Goal: Transaction & Acquisition: Download file/media

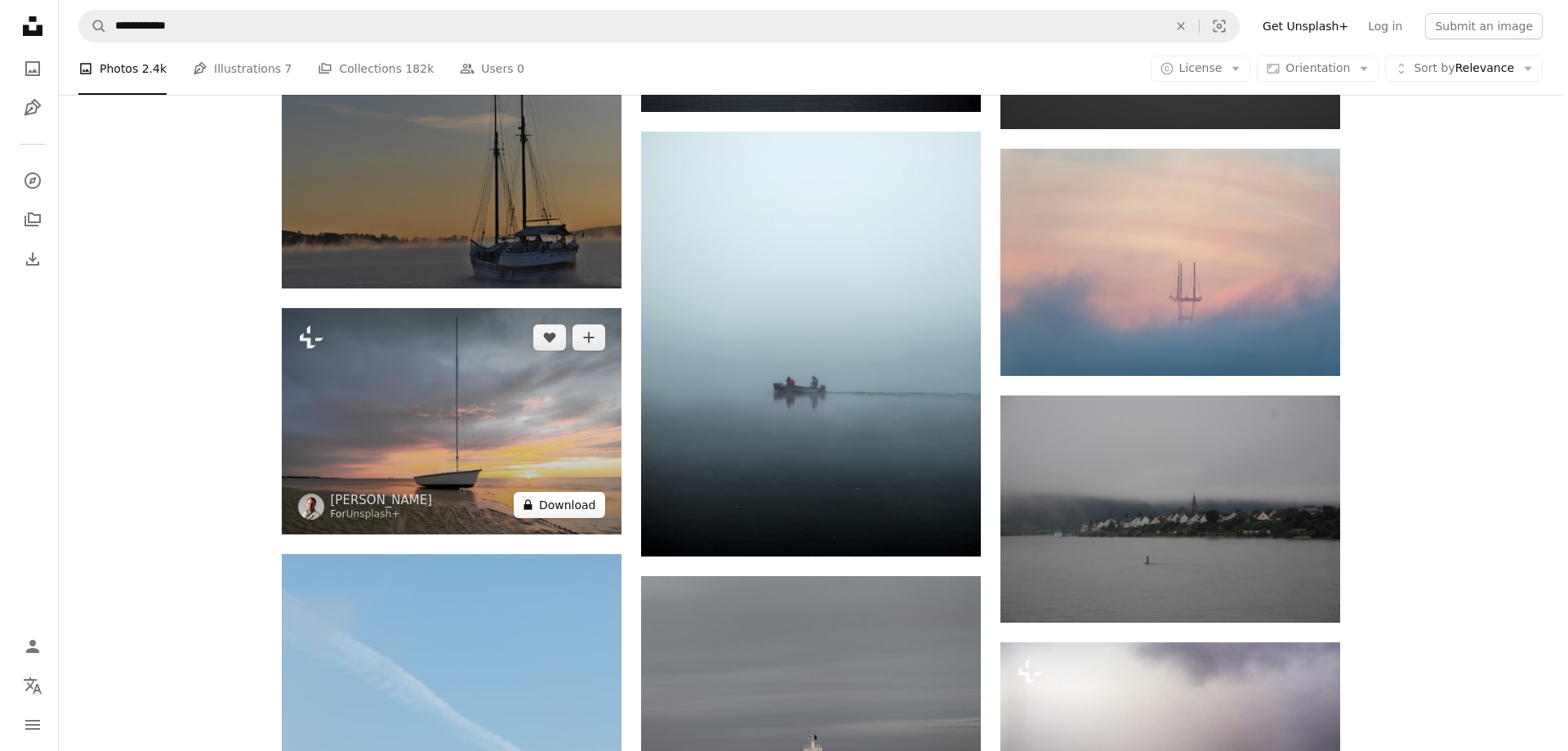
scroll to position [44783, 0]
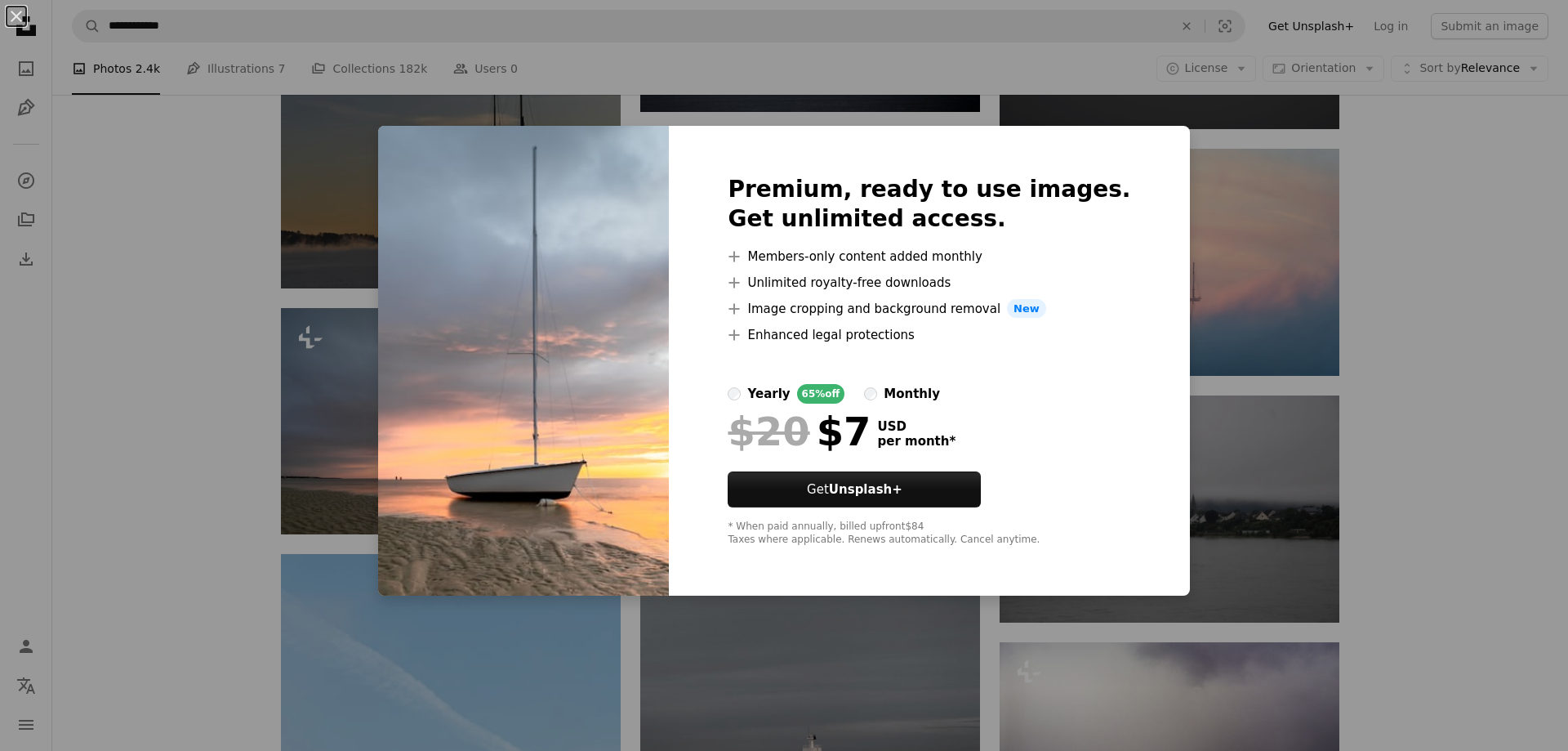
click at [253, 247] on div "An X shape Premium, ready to use images. Get unlimited access. A plus sign Memb…" at bounding box center [784, 375] width 1568 height 751
click at [422, 409] on img at bounding box center [451, 421] width 339 height 227
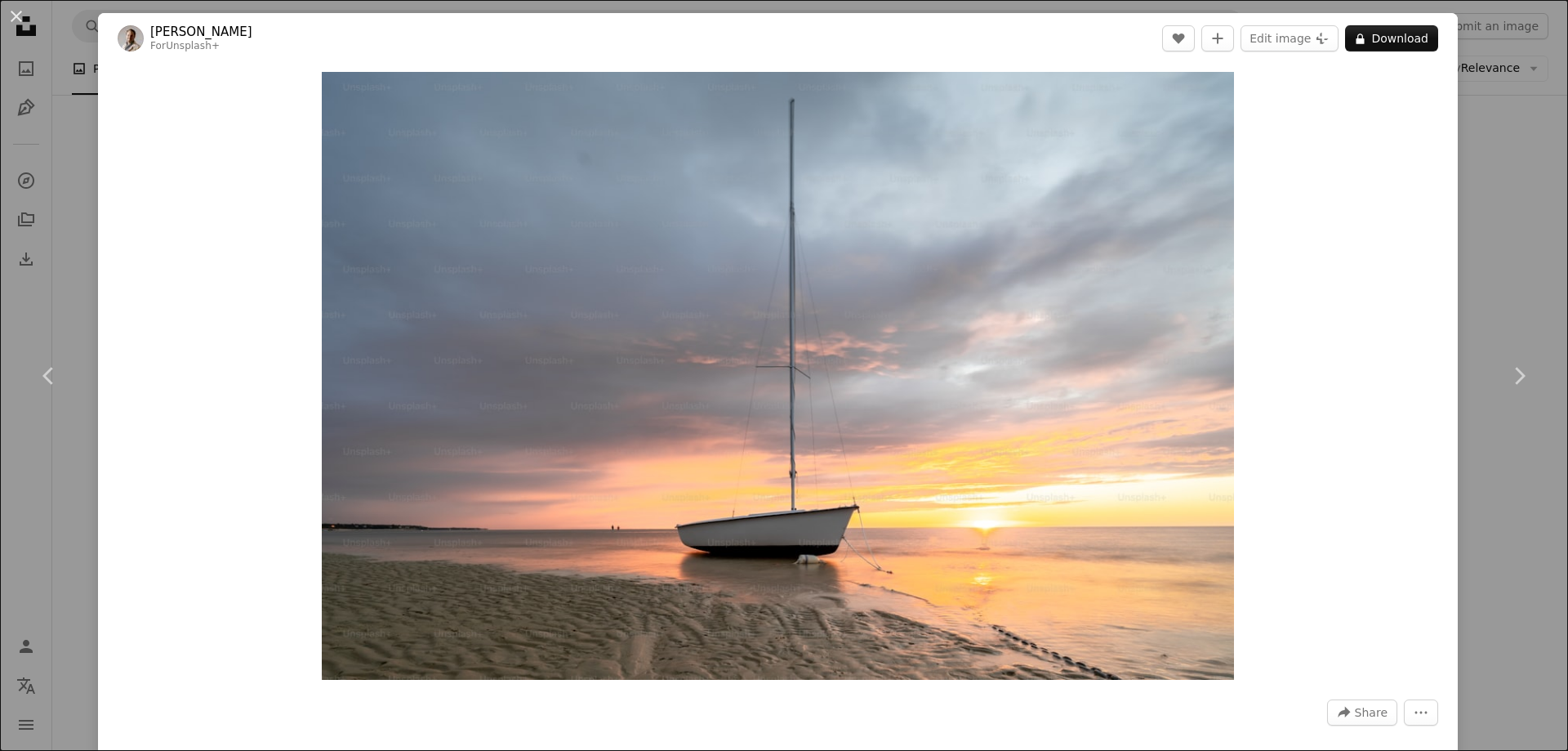
drag, startPoint x: 259, startPoint y: 36, endPoint x: 190, endPoint y: 117, distance: 106.4
click at [158, 34] on header "[PERSON_NAME] For Unsplash+ A heart A plus sign Edit image Plus sign for Unspla…" at bounding box center [778, 38] width 1360 height 50
drag, startPoint x: 209, startPoint y: 164, endPoint x: 219, endPoint y: 188, distance: 26.0
click at [210, 167] on div "Zoom in" at bounding box center [778, 375] width 1360 height 624
click at [198, 32] on link "[PERSON_NAME]" at bounding box center [201, 32] width 102 height 16
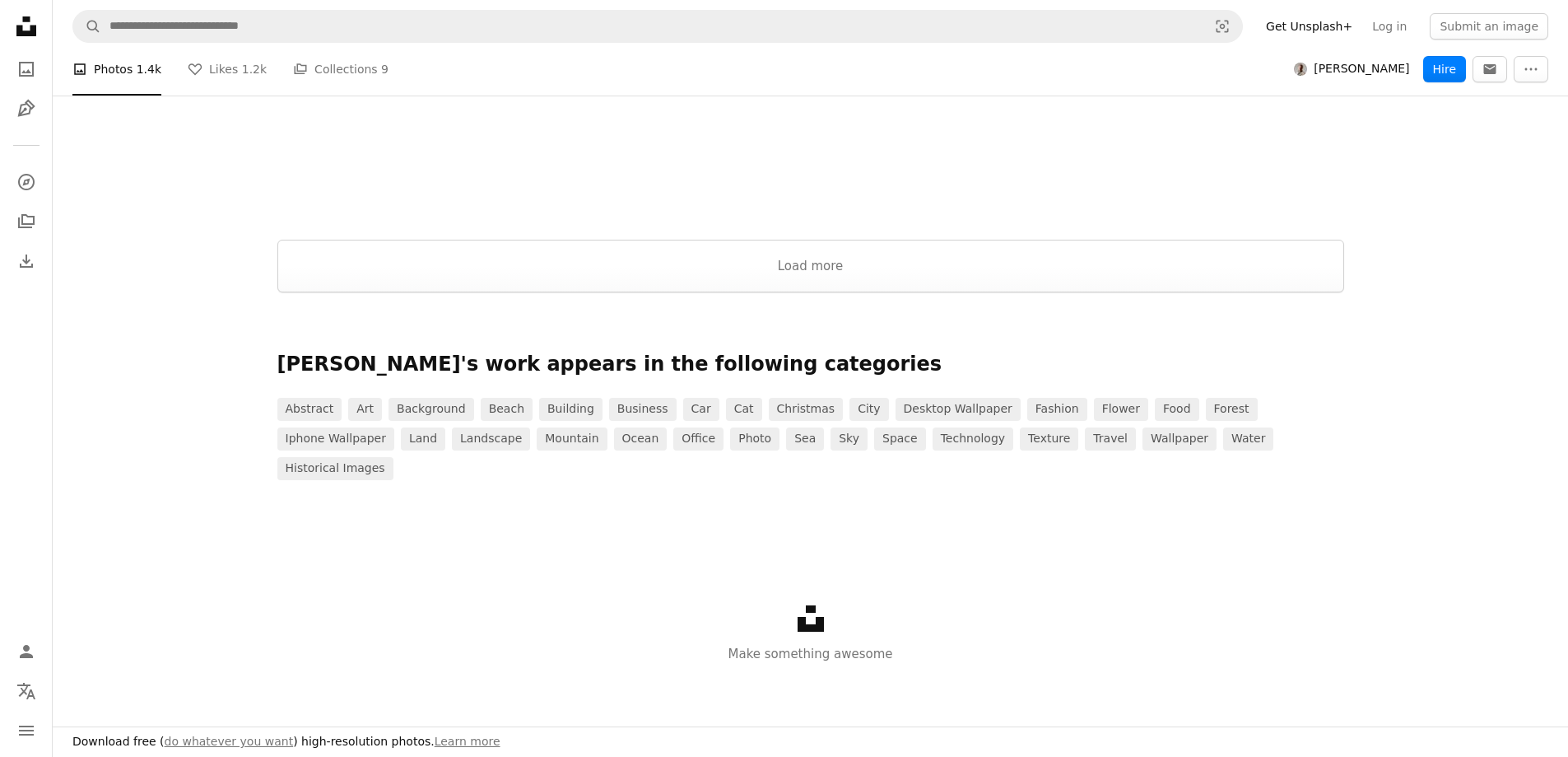
scroll to position [2389, 0]
click at [684, 267] on button "Load more" at bounding box center [811, 264] width 1067 height 52
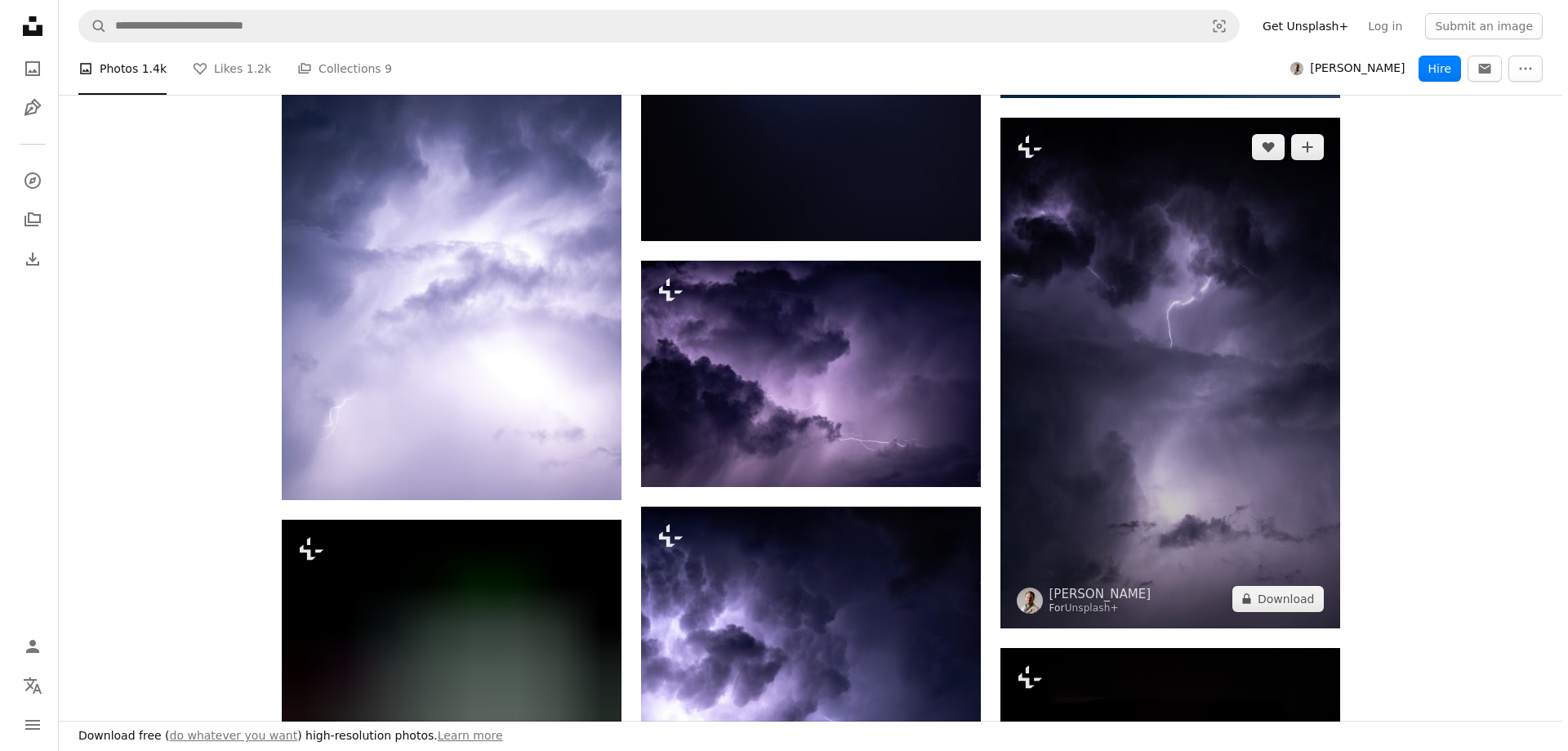
scroll to position [10133, 0]
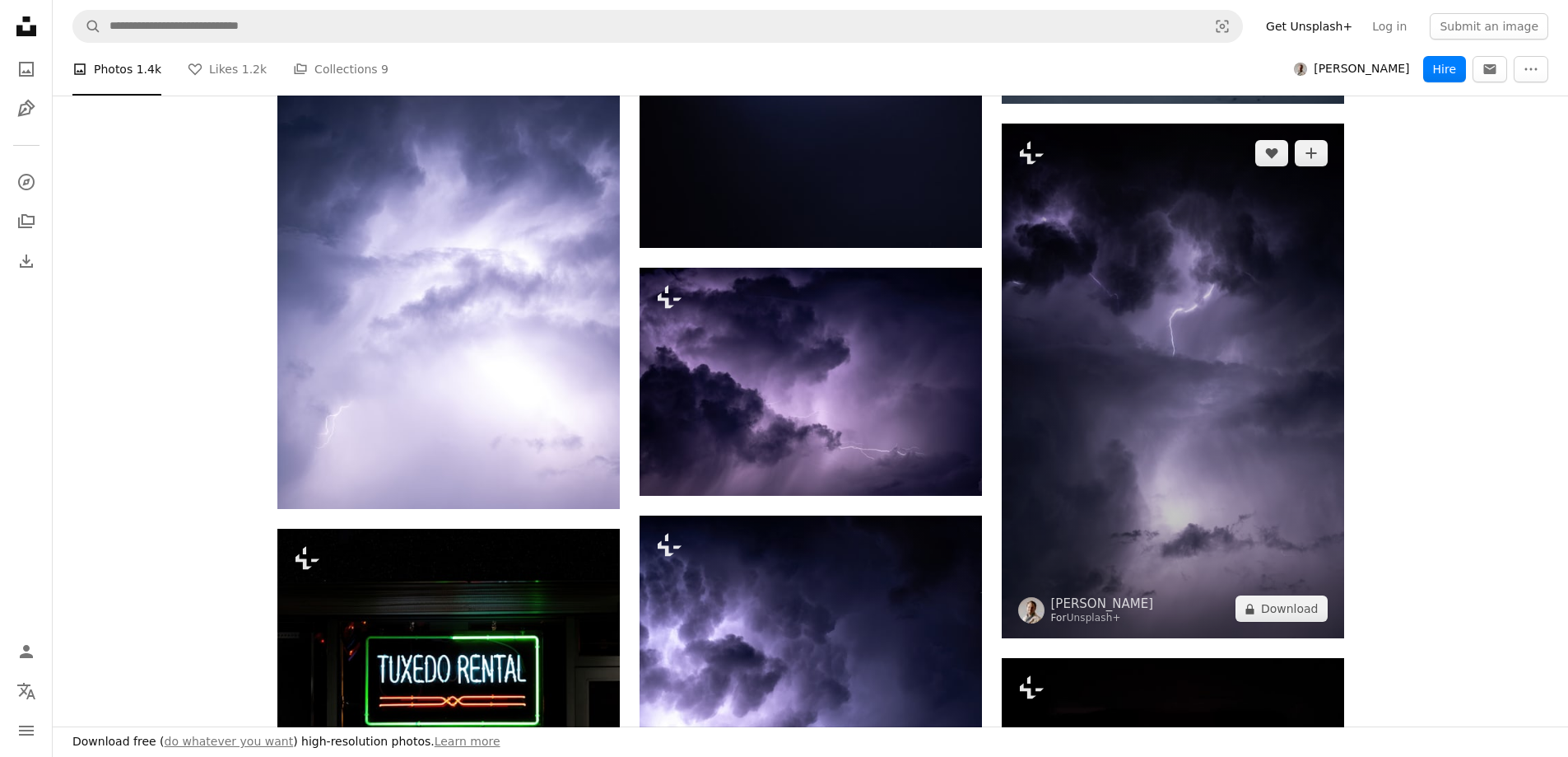
click at [1188, 391] on img at bounding box center [1173, 381] width 342 height 515
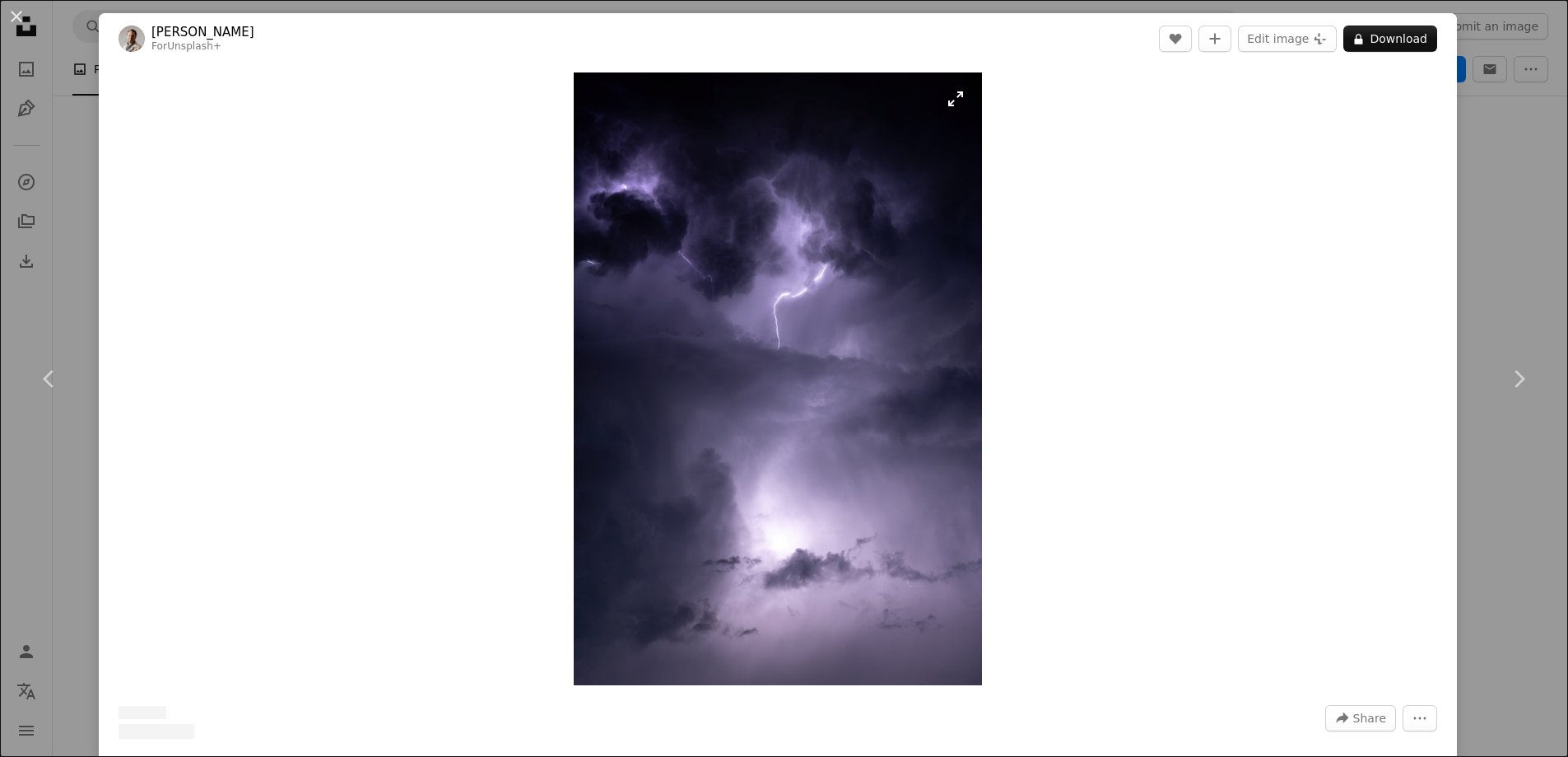
click at [786, 390] on img "Zoom in on this image" at bounding box center [777, 379] width 408 height 613
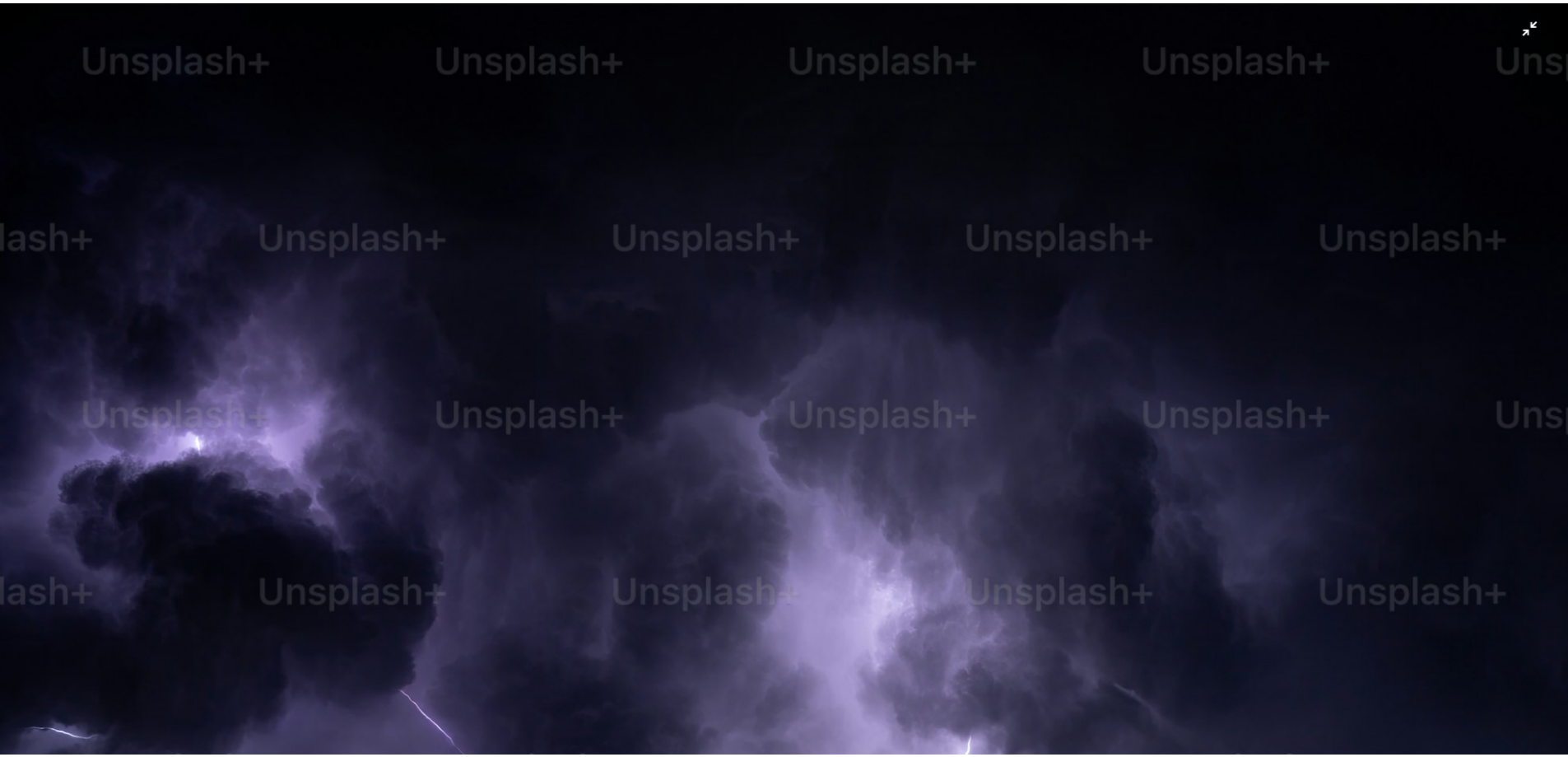
scroll to position [793, 0]
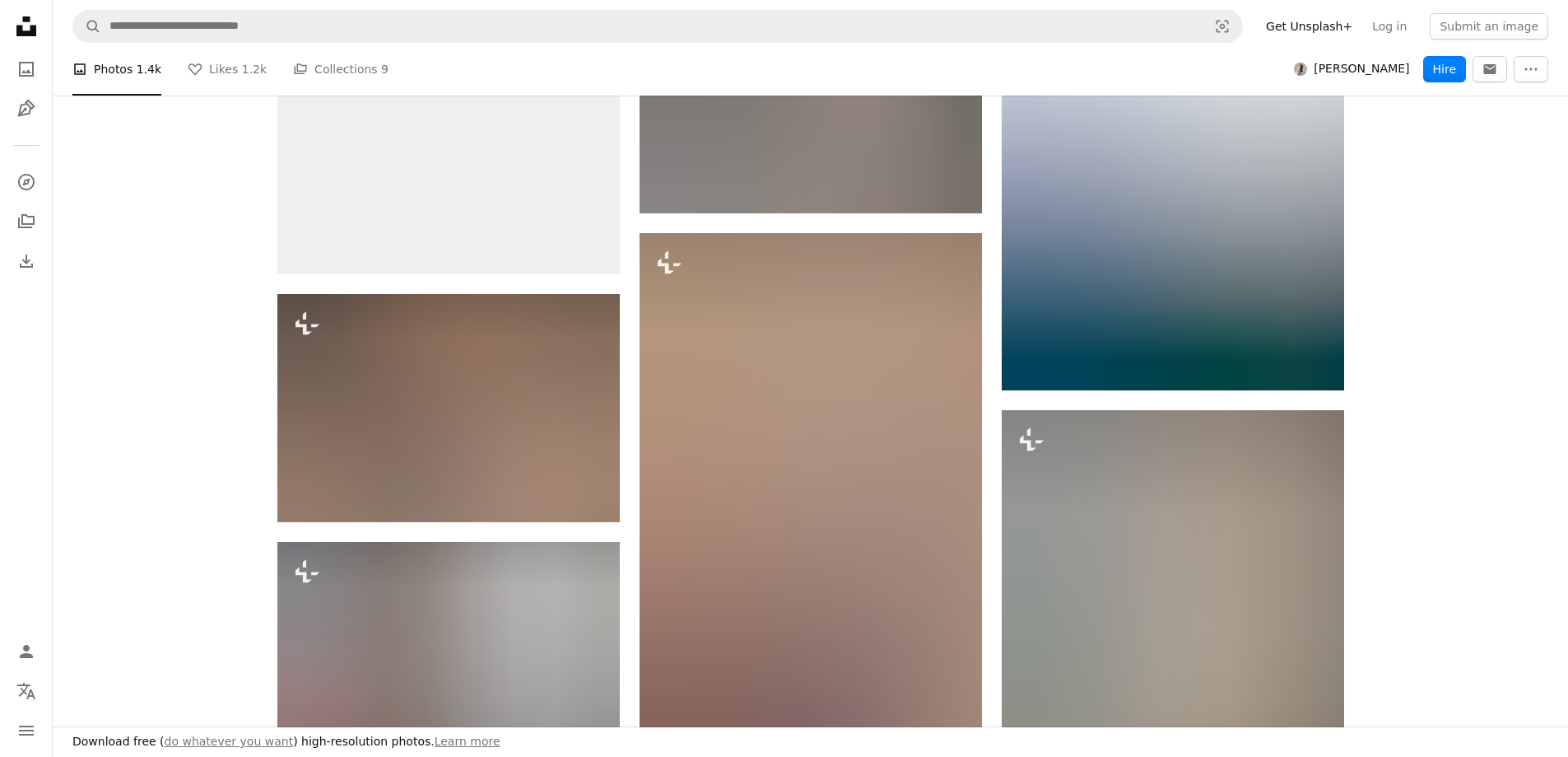
scroll to position [11450, 0]
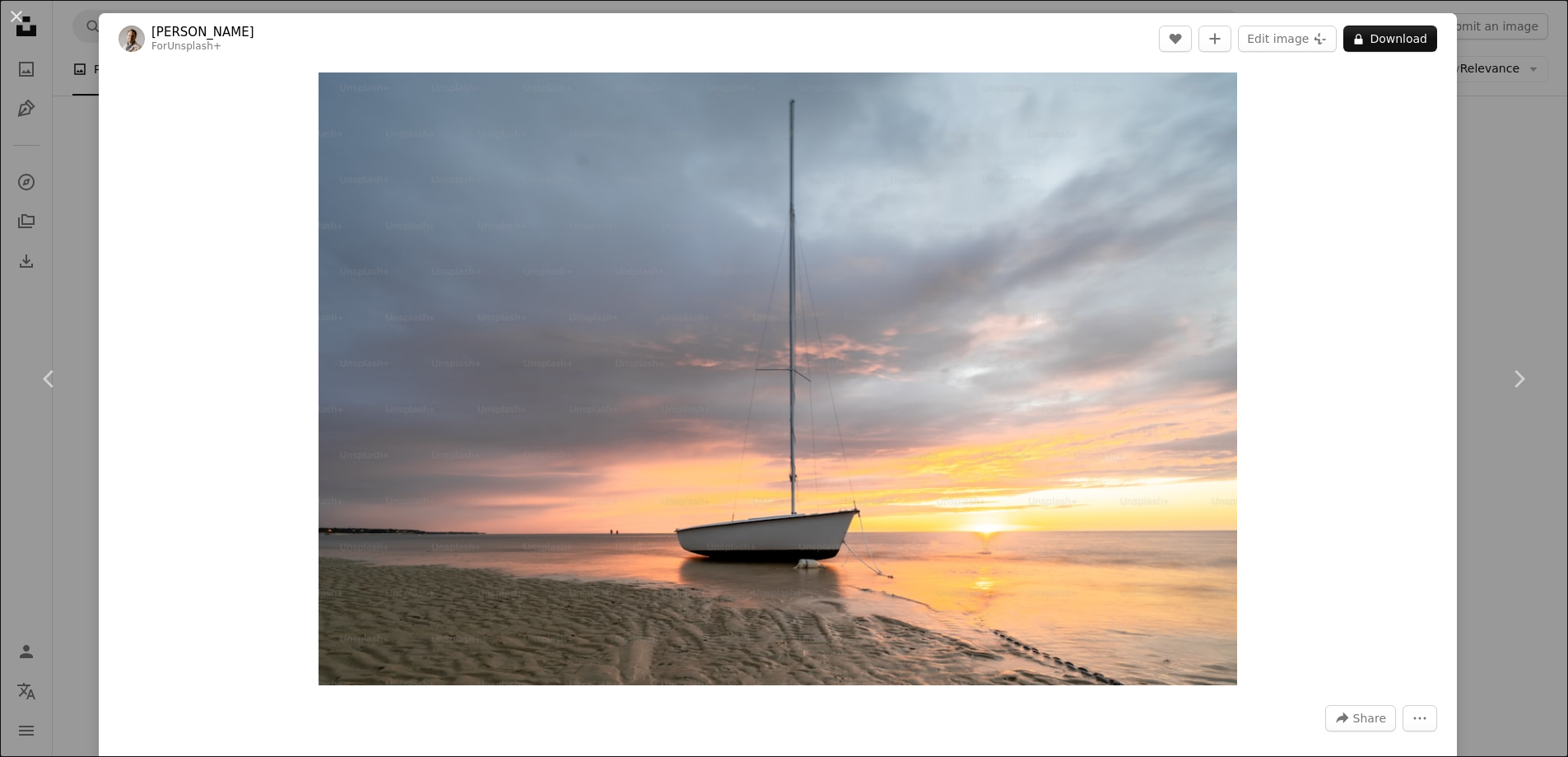
click at [16, 17] on button "An X shape" at bounding box center [17, 17] width 20 height 20
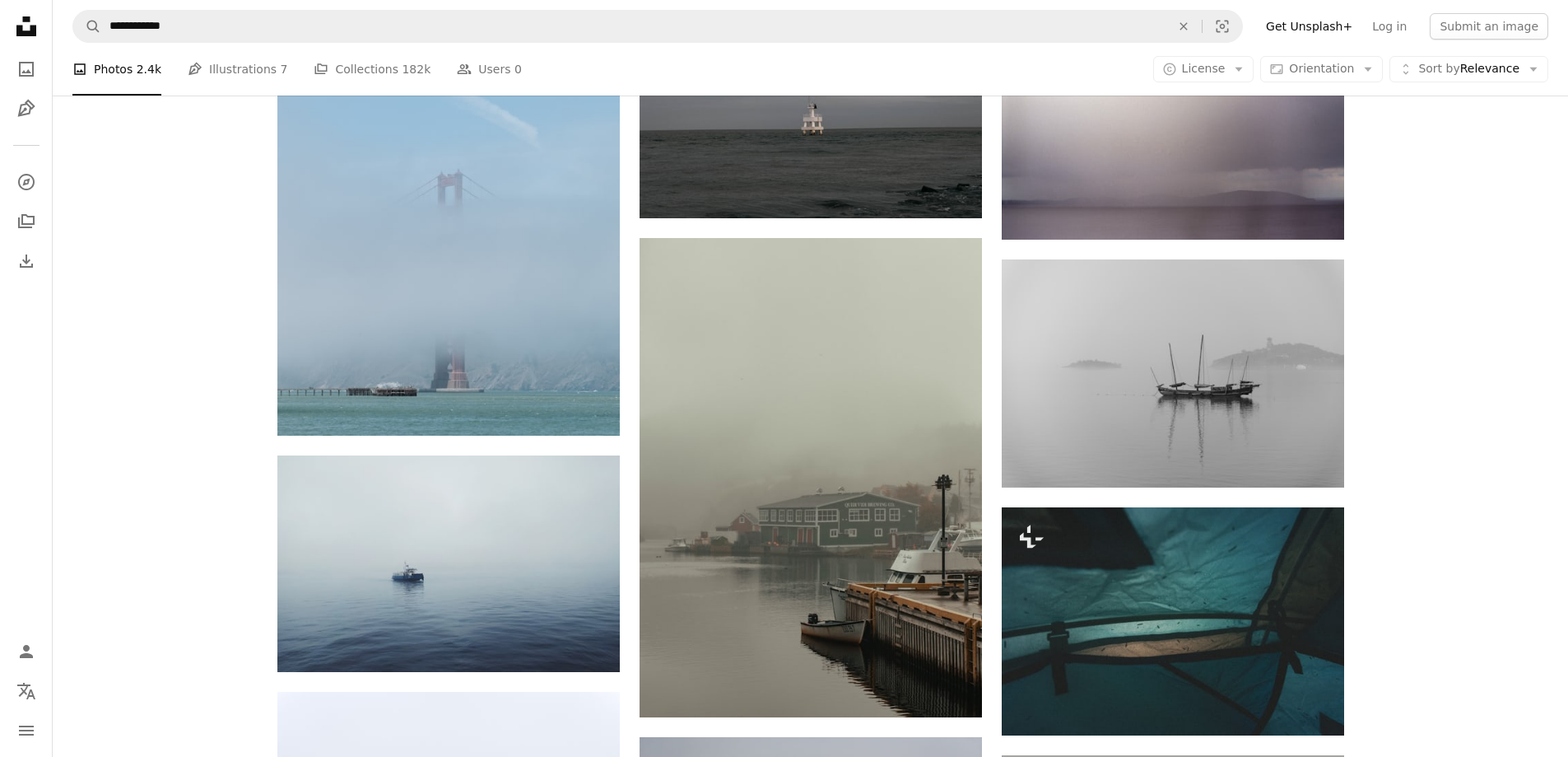
scroll to position [45800, 0]
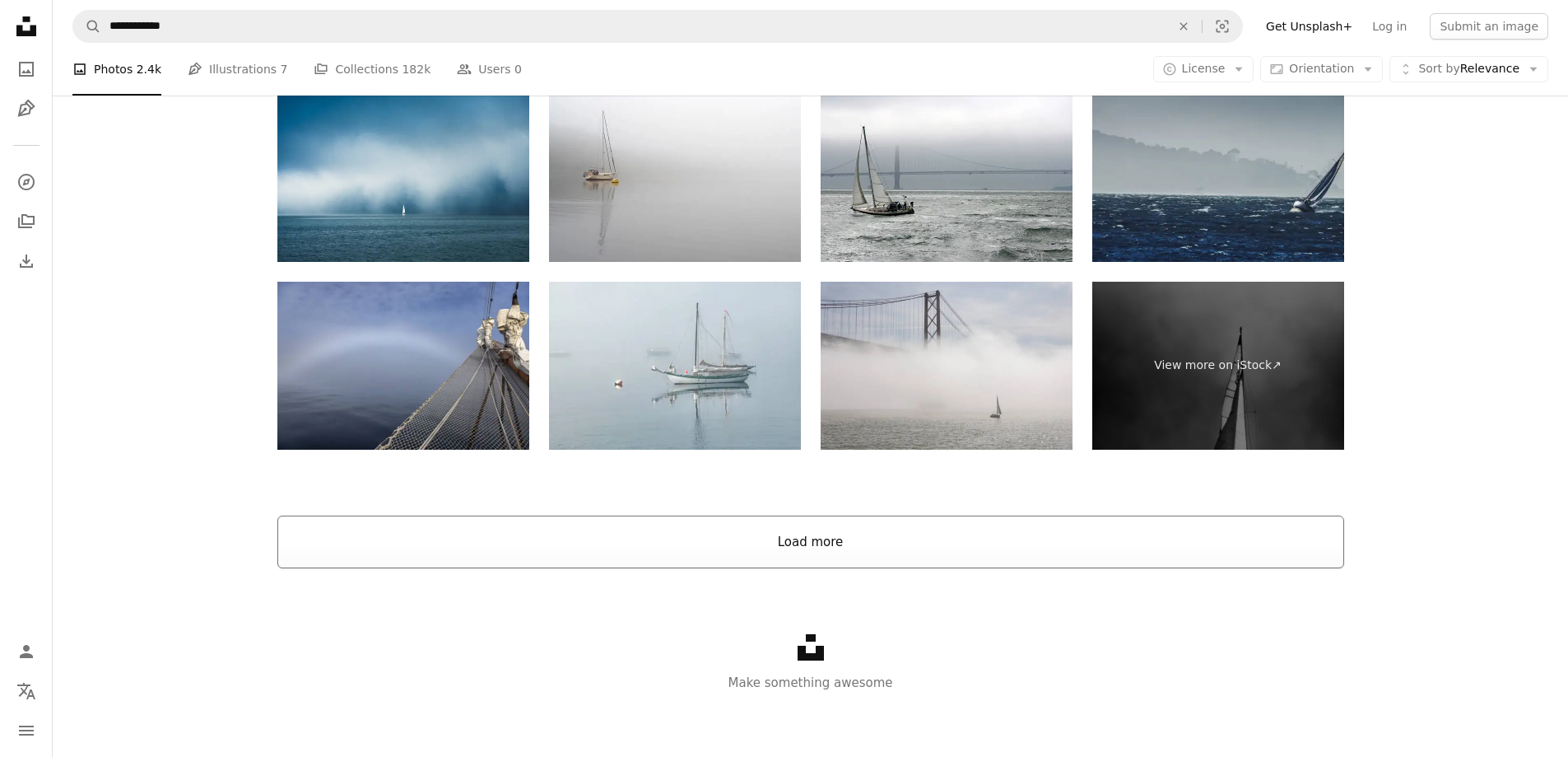
click at [799, 548] on button "Load more" at bounding box center [811, 542] width 1067 height 52
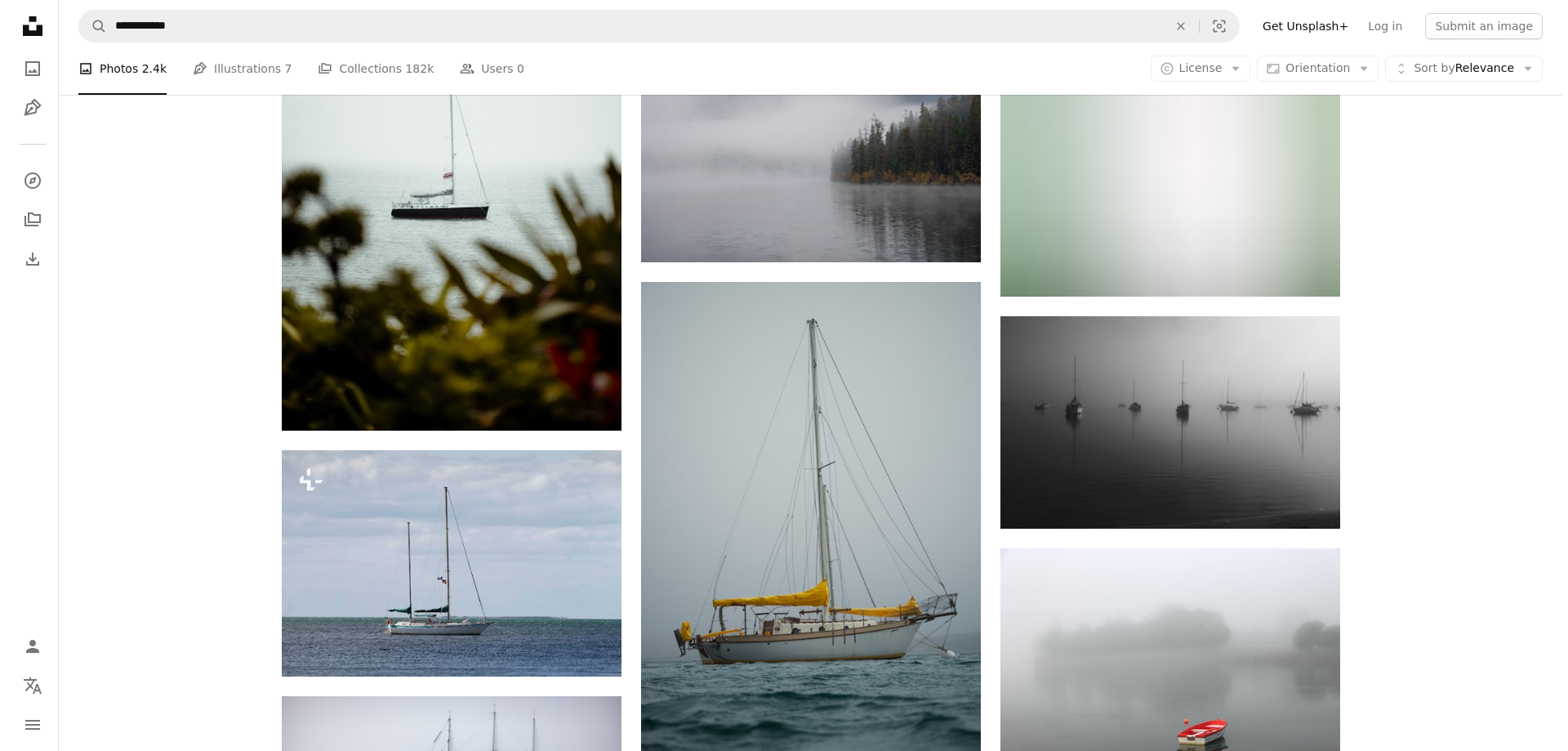
scroll to position [48053, 0]
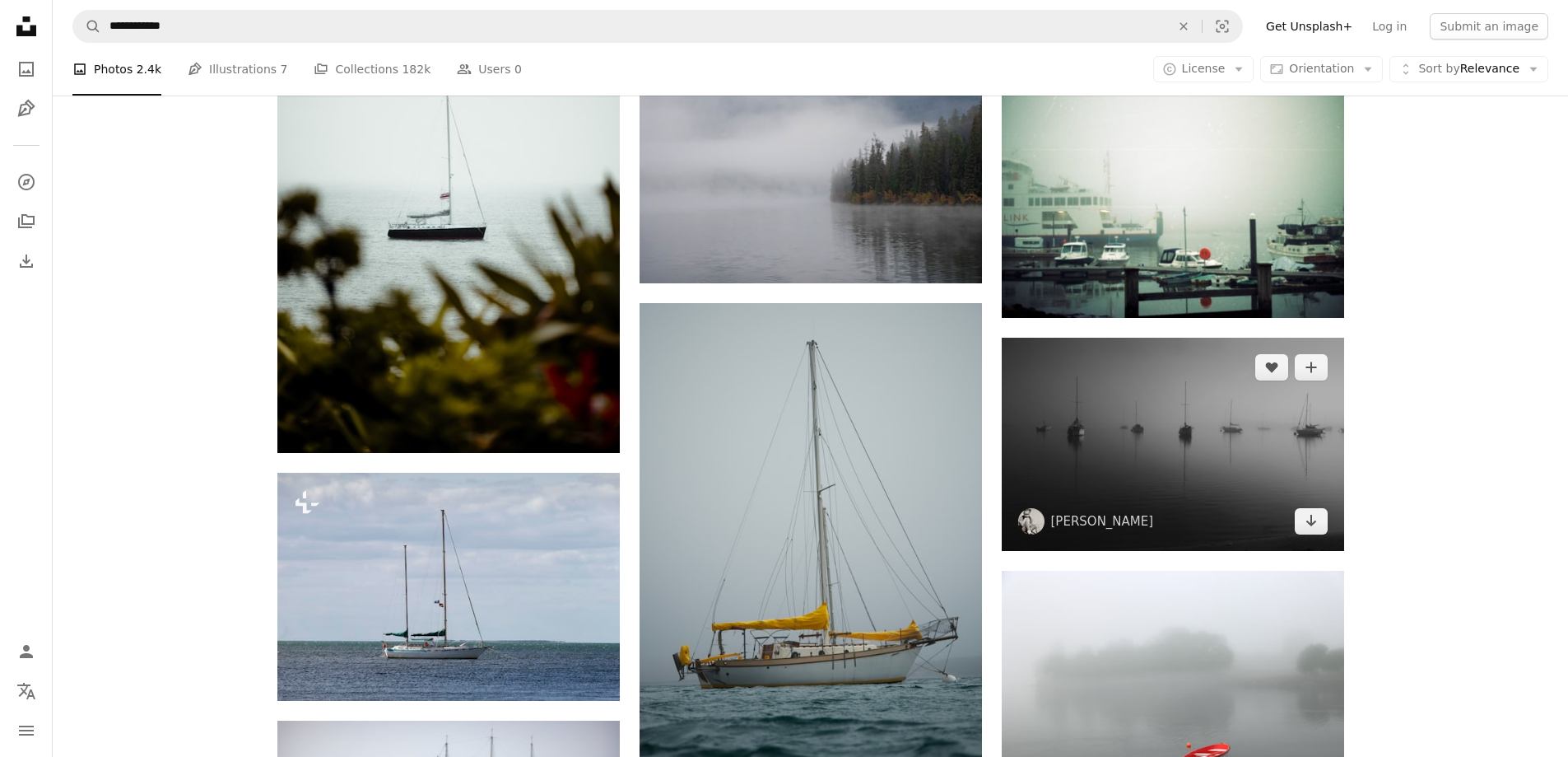
click at [1173, 487] on img at bounding box center [1173, 445] width 342 height 214
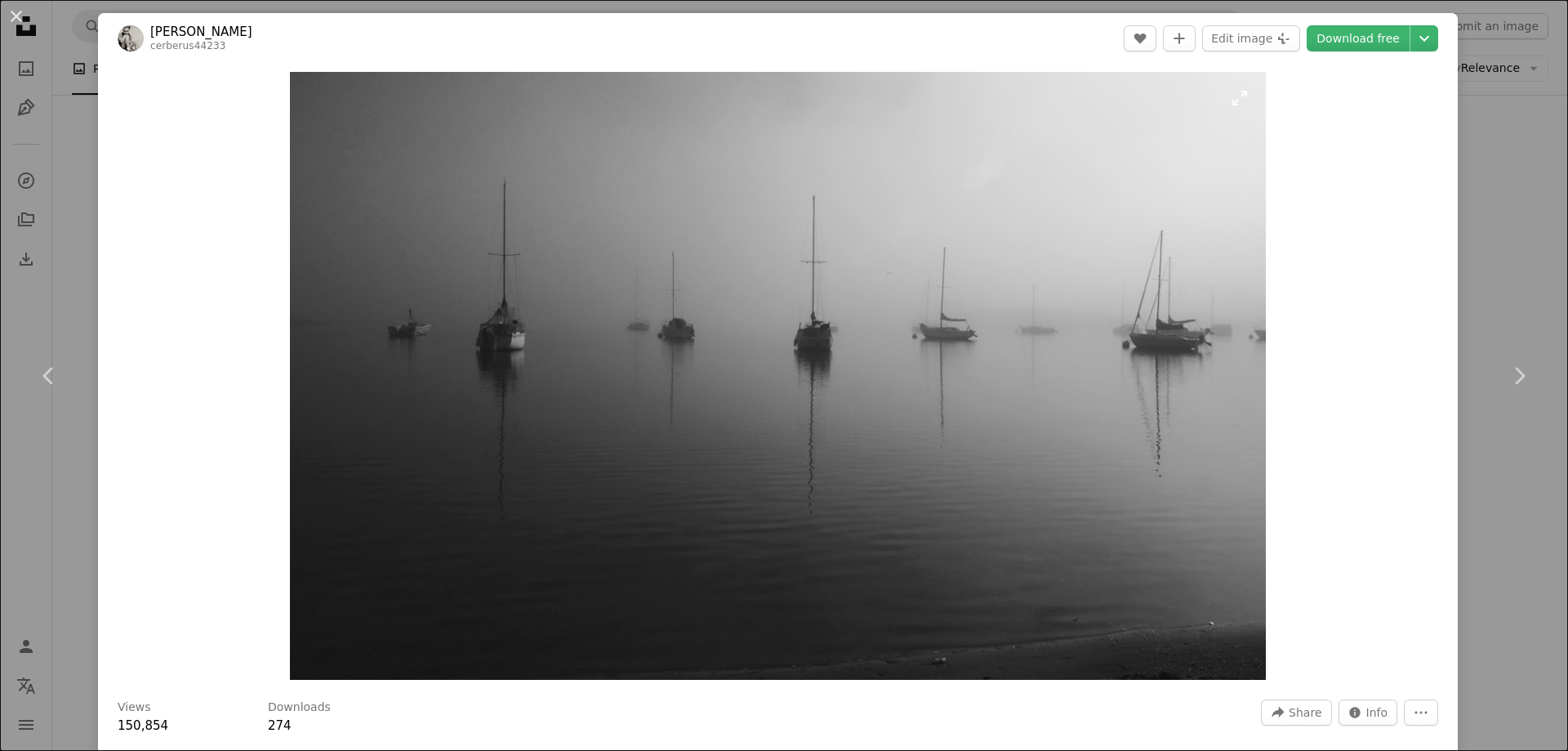
click at [681, 385] on img "Zoom in on this image" at bounding box center [778, 376] width 976 height 608
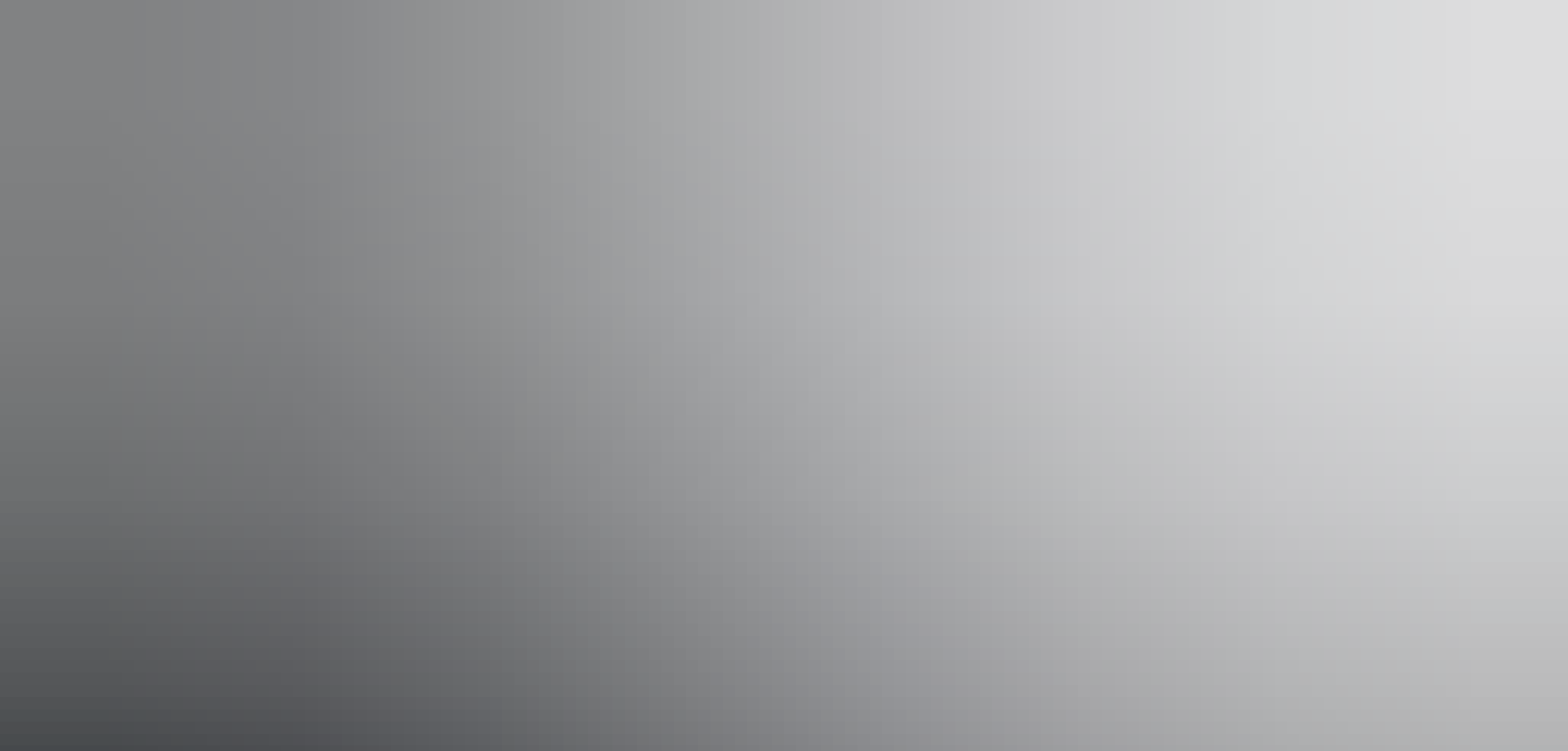
scroll to position [106, 0]
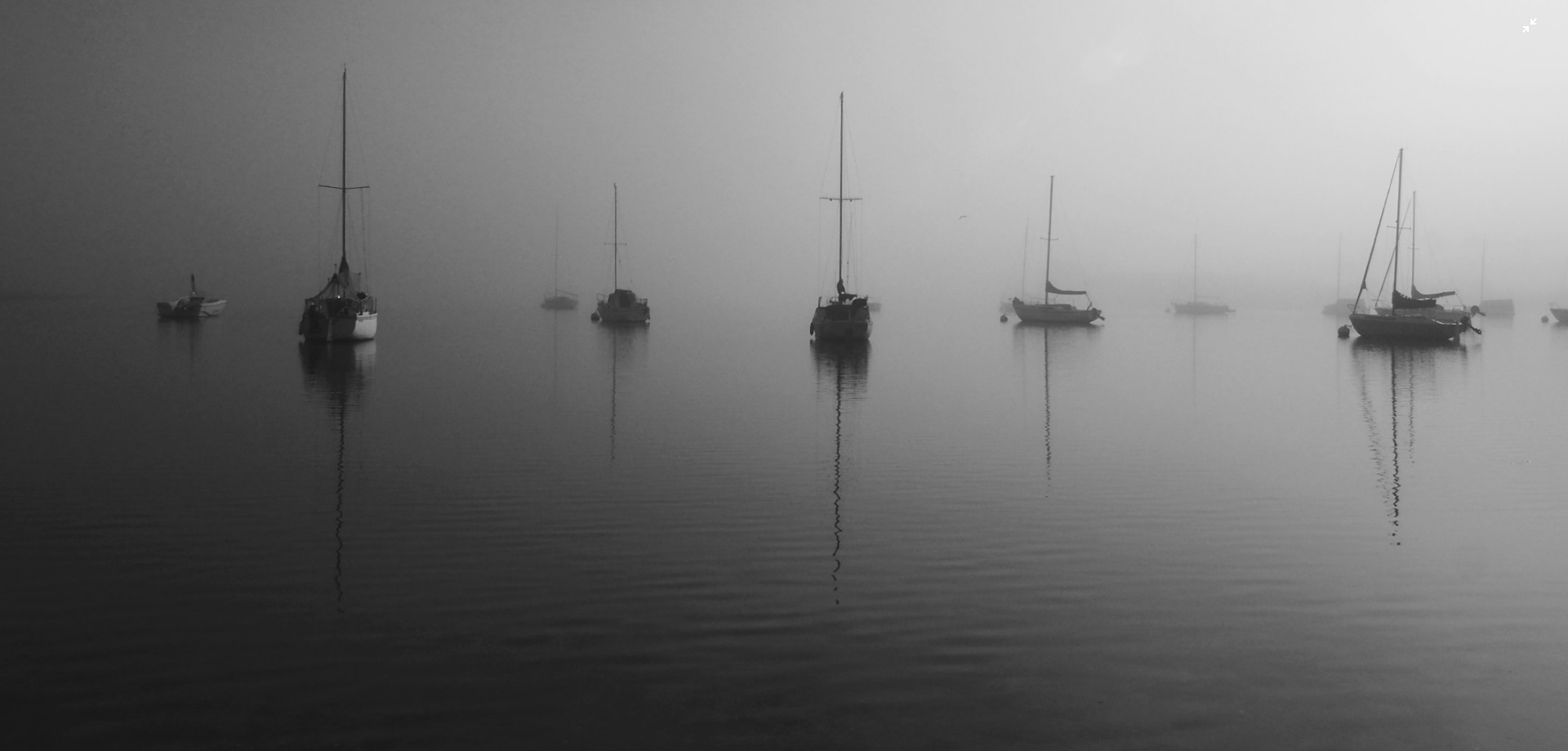
click at [685, 383] on img "Zoom out on this image" at bounding box center [784, 383] width 1570 height 979
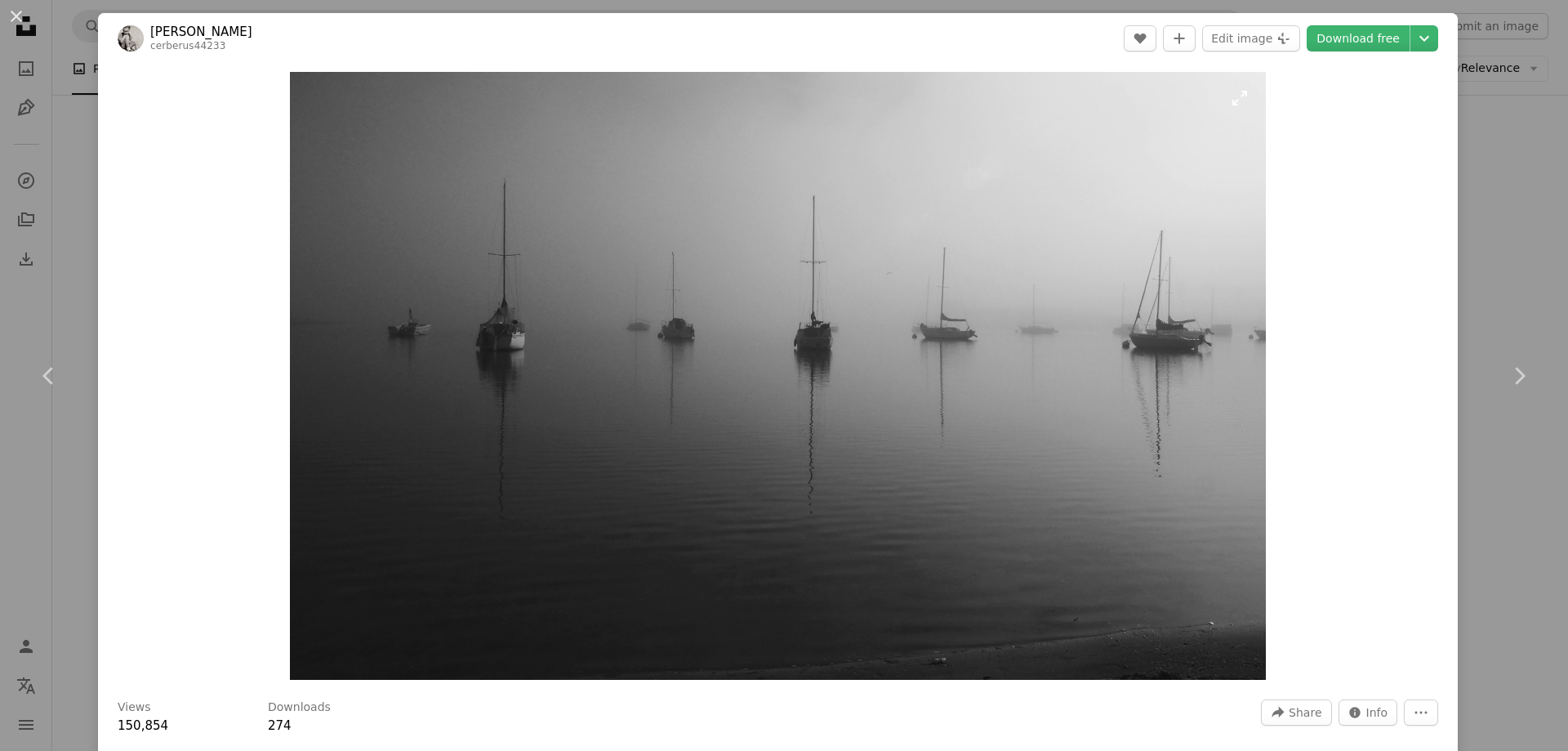
scroll to position [163, 0]
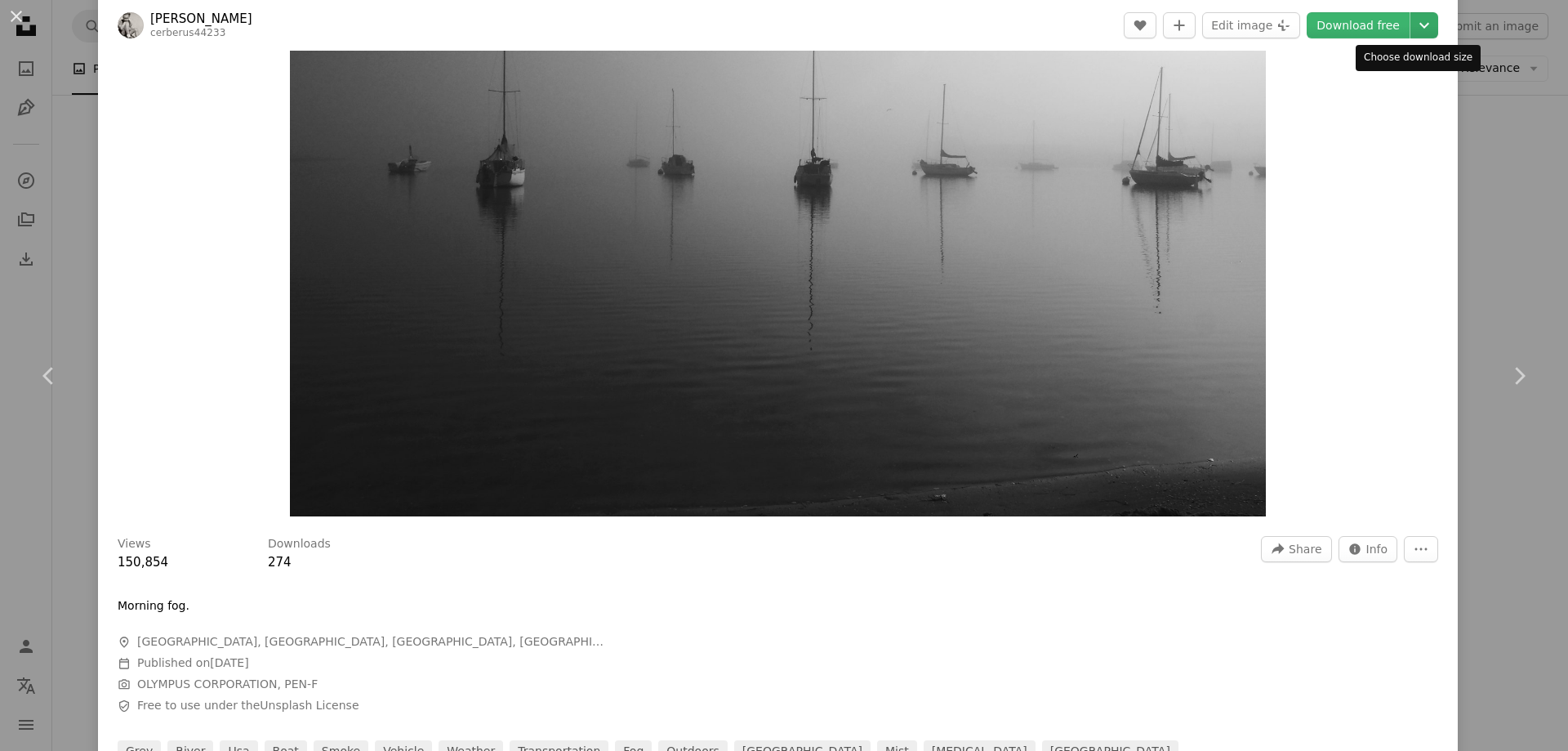
click at [1415, 24] on icon "Chevron down" at bounding box center [1425, 26] width 26 height 20
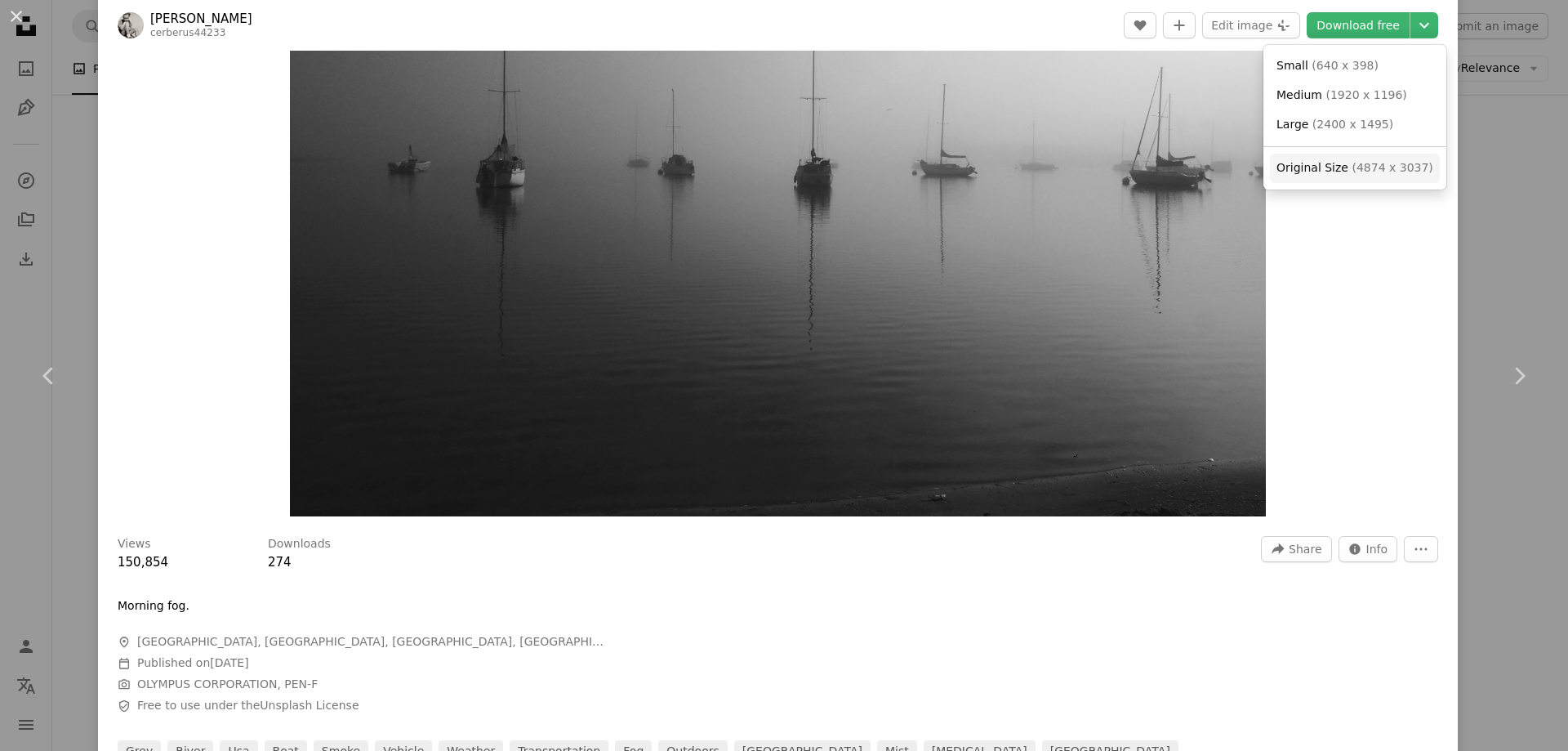
click at [1373, 174] on span "( 4874 x 3037 )" at bounding box center [1392, 167] width 81 height 13
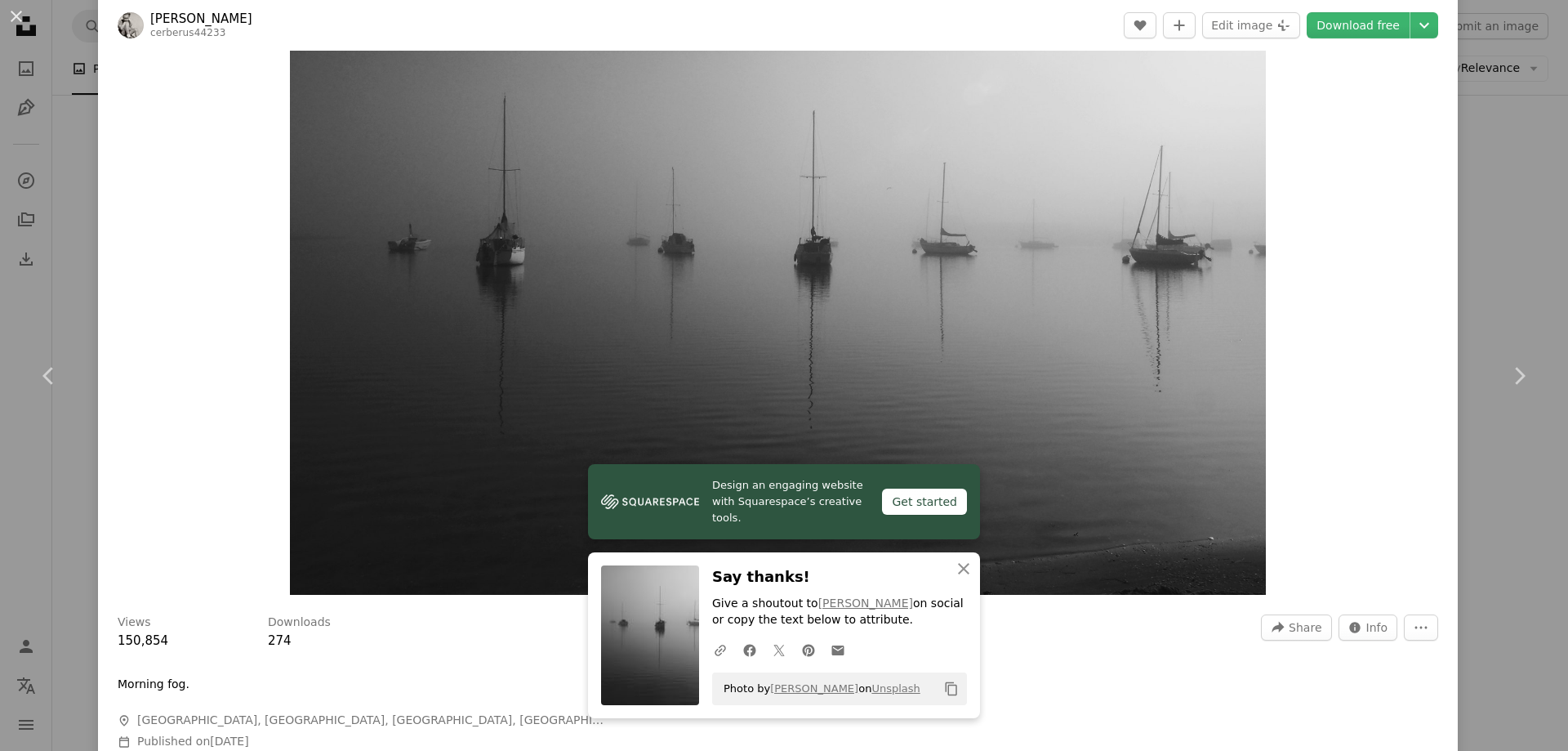
scroll to position [0, 0]
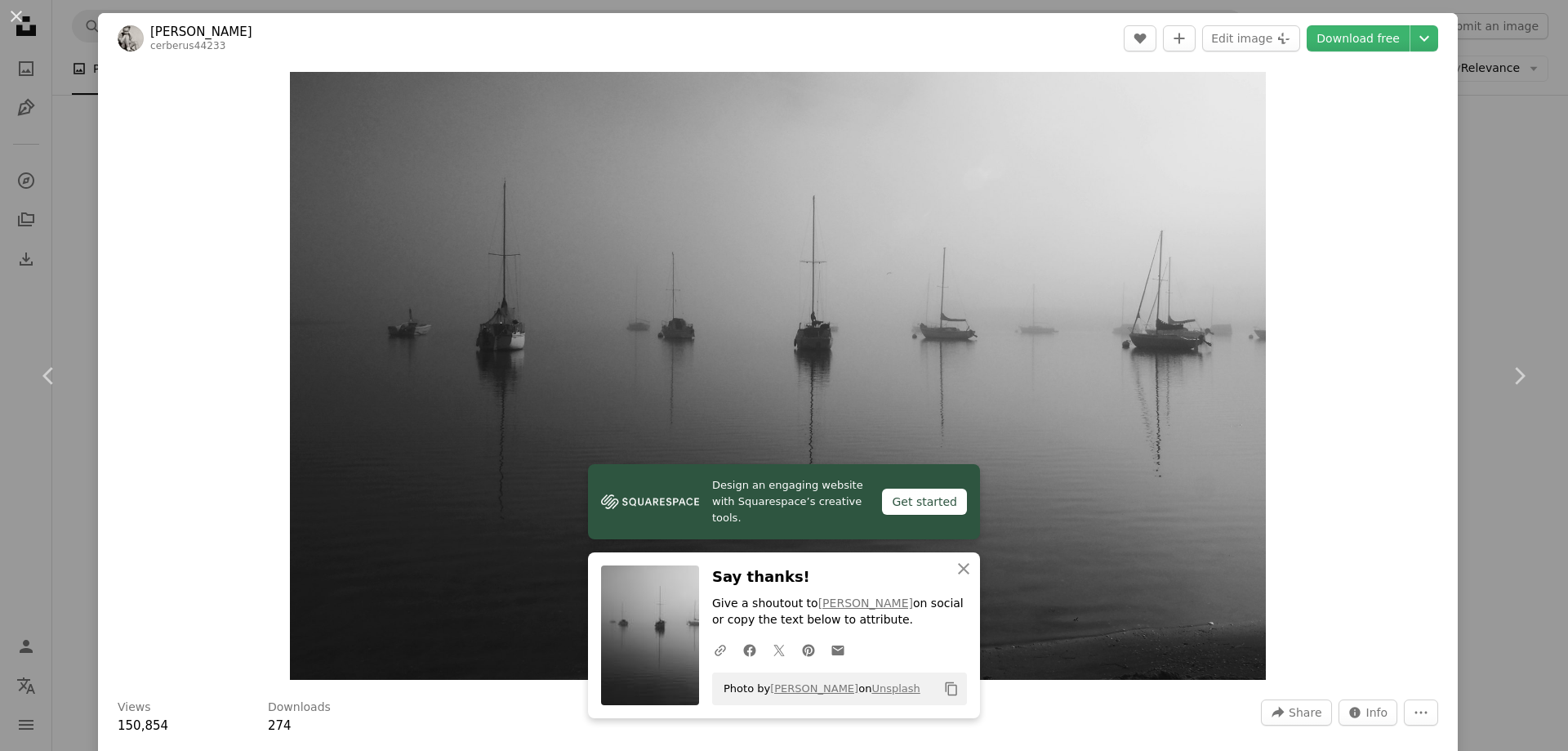
click at [213, 30] on link "[PERSON_NAME]" at bounding box center [201, 32] width 102 height 16
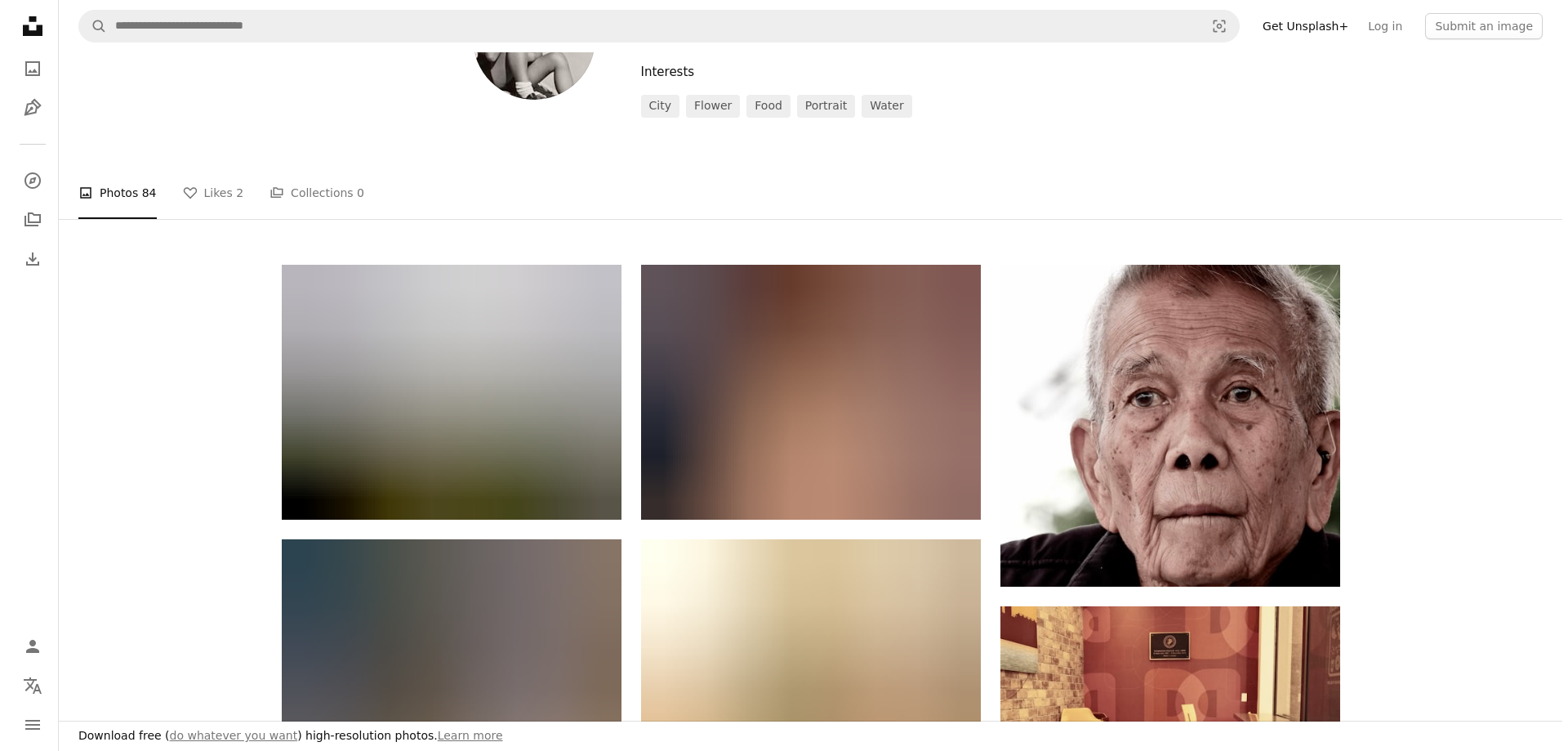
scroll to position [327, 0]
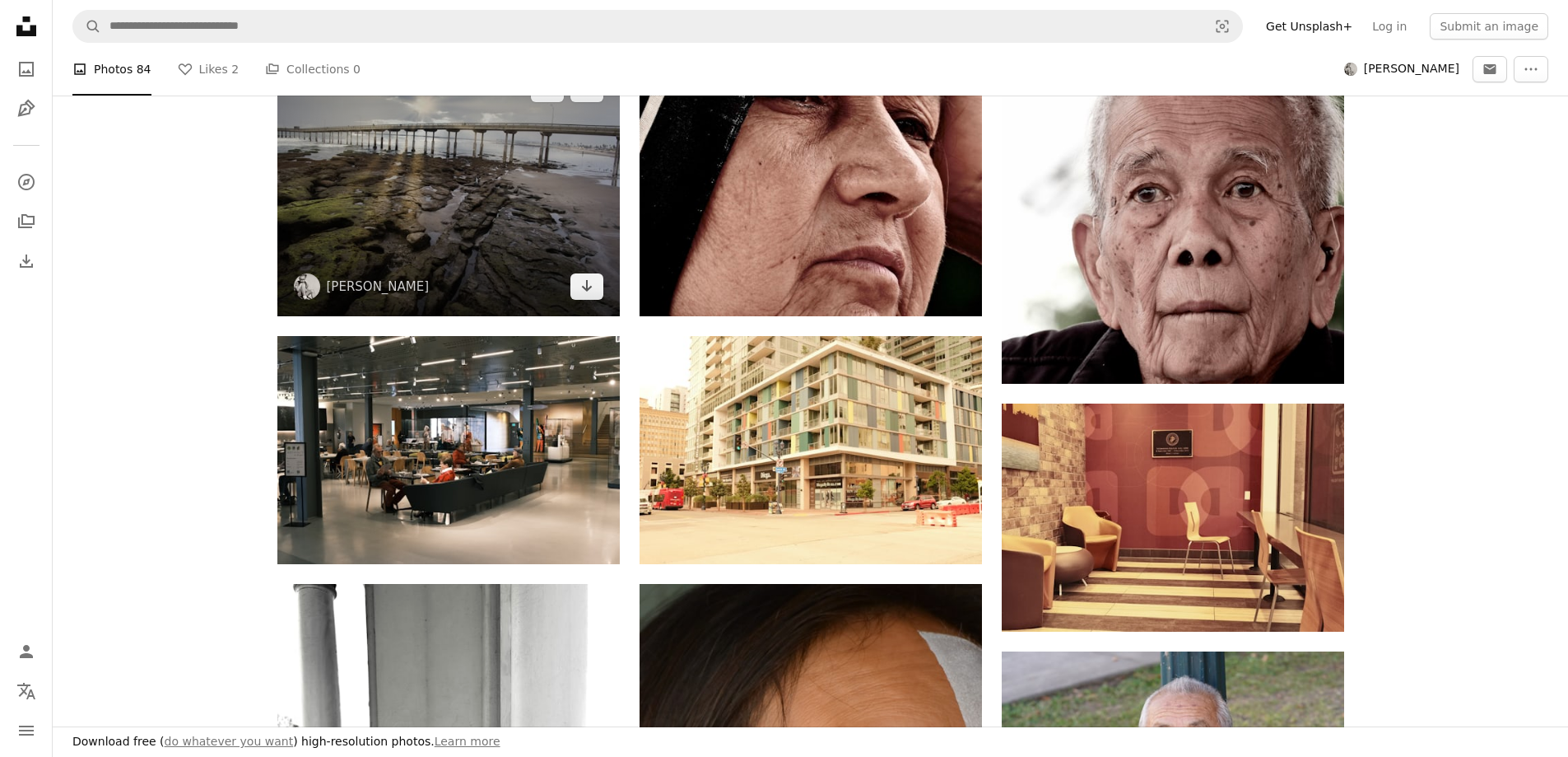
click at [477, 261] on img at bounding box center [448, 187] width 342 height 257
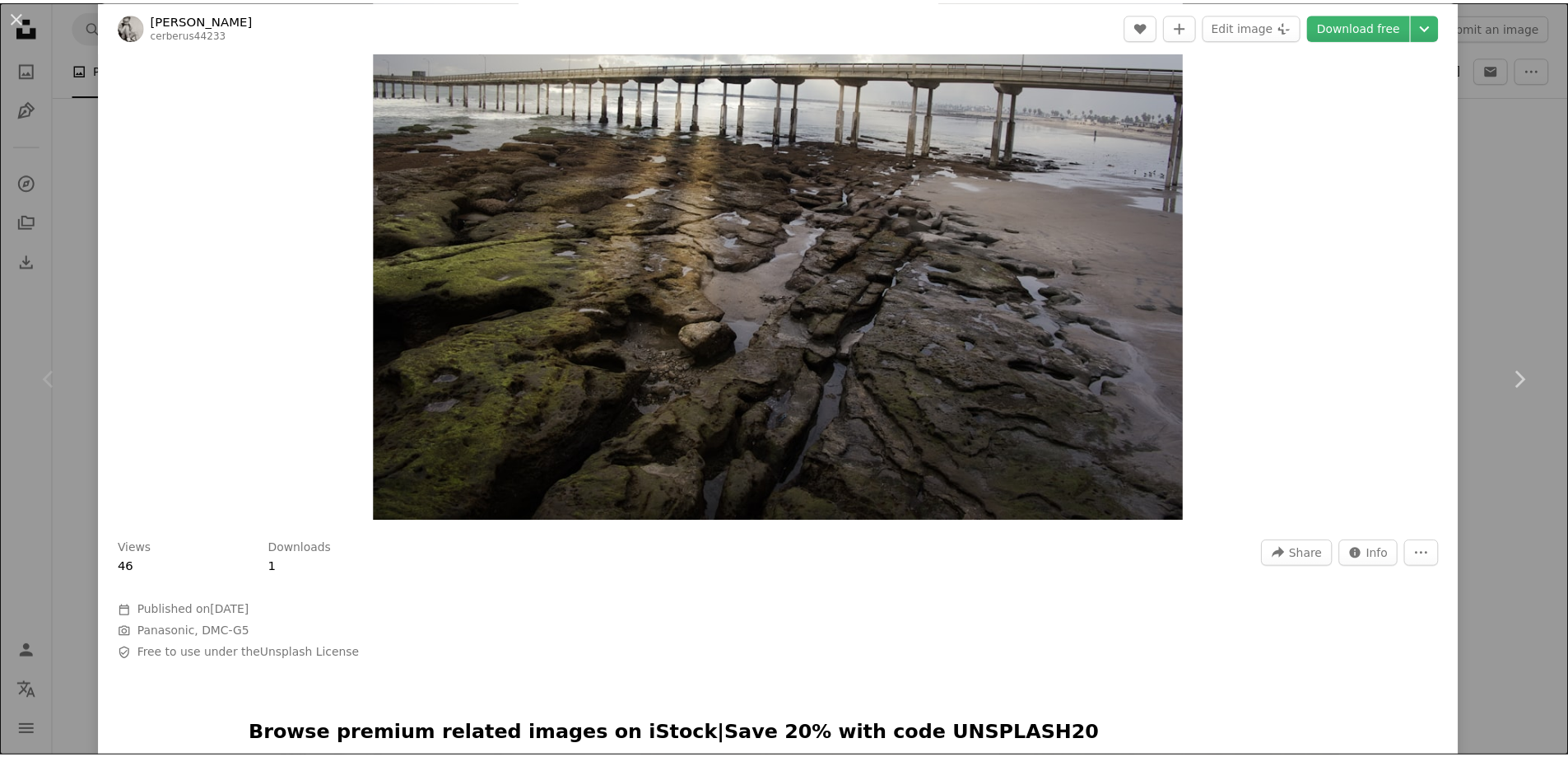
scroll to position [82, 0]
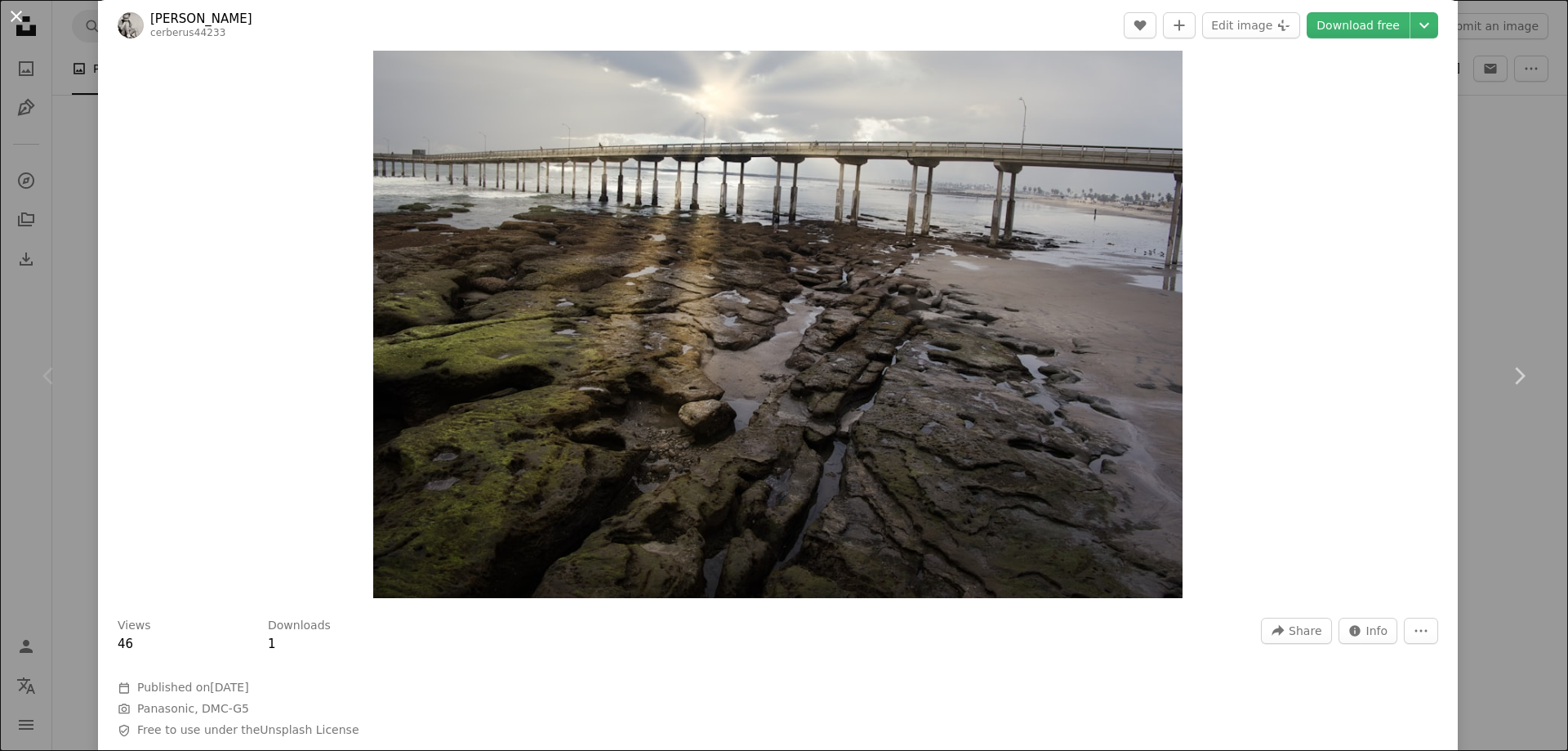
click at [16, 18] on button "An X shape" at bounding box center [16, 16] width 20 height 20
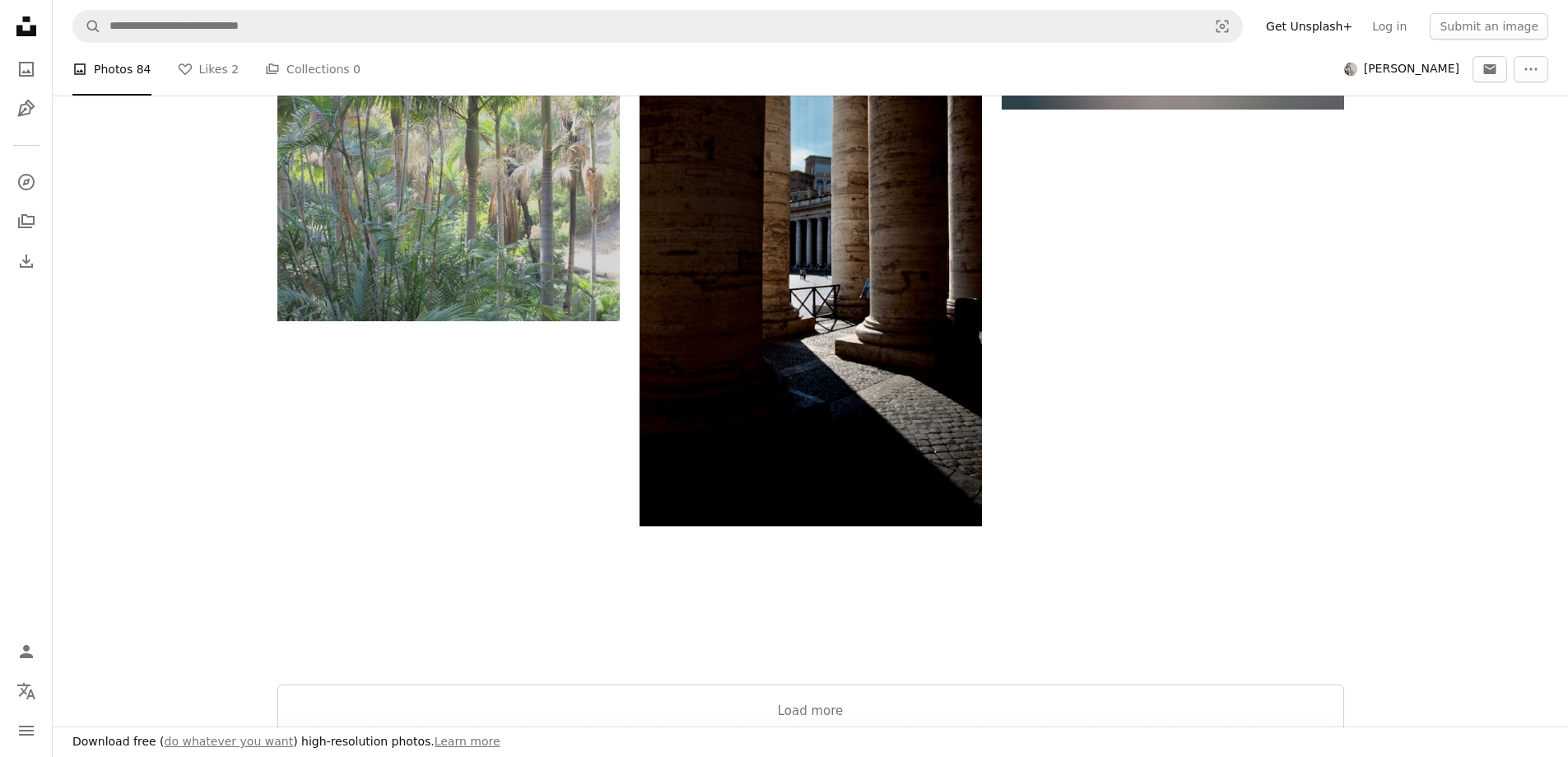
scroll to position [2800, 0]
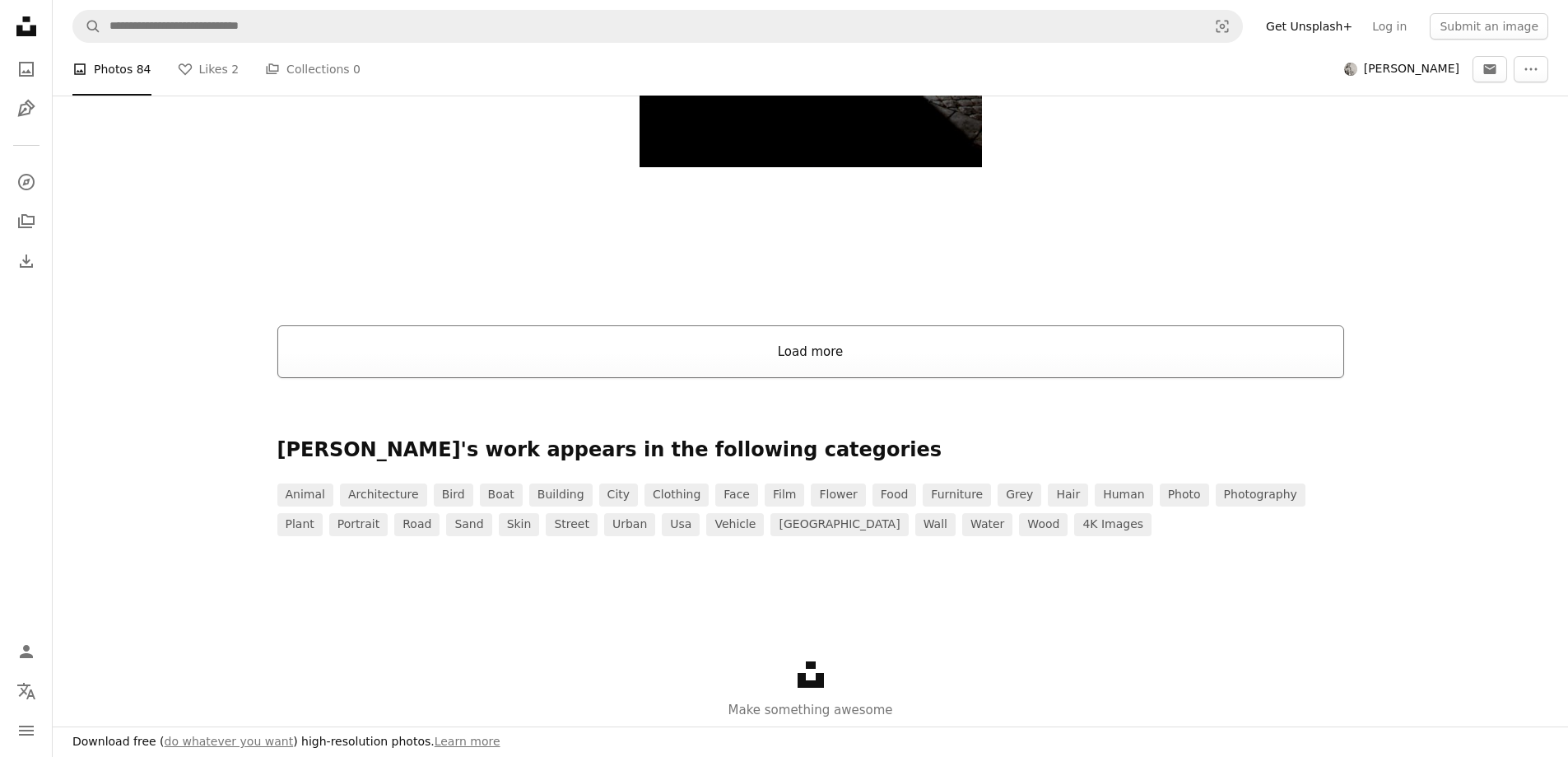
click at [770, 331] on button "Load more" at bounding box center [811, 351] width 1067 height 52
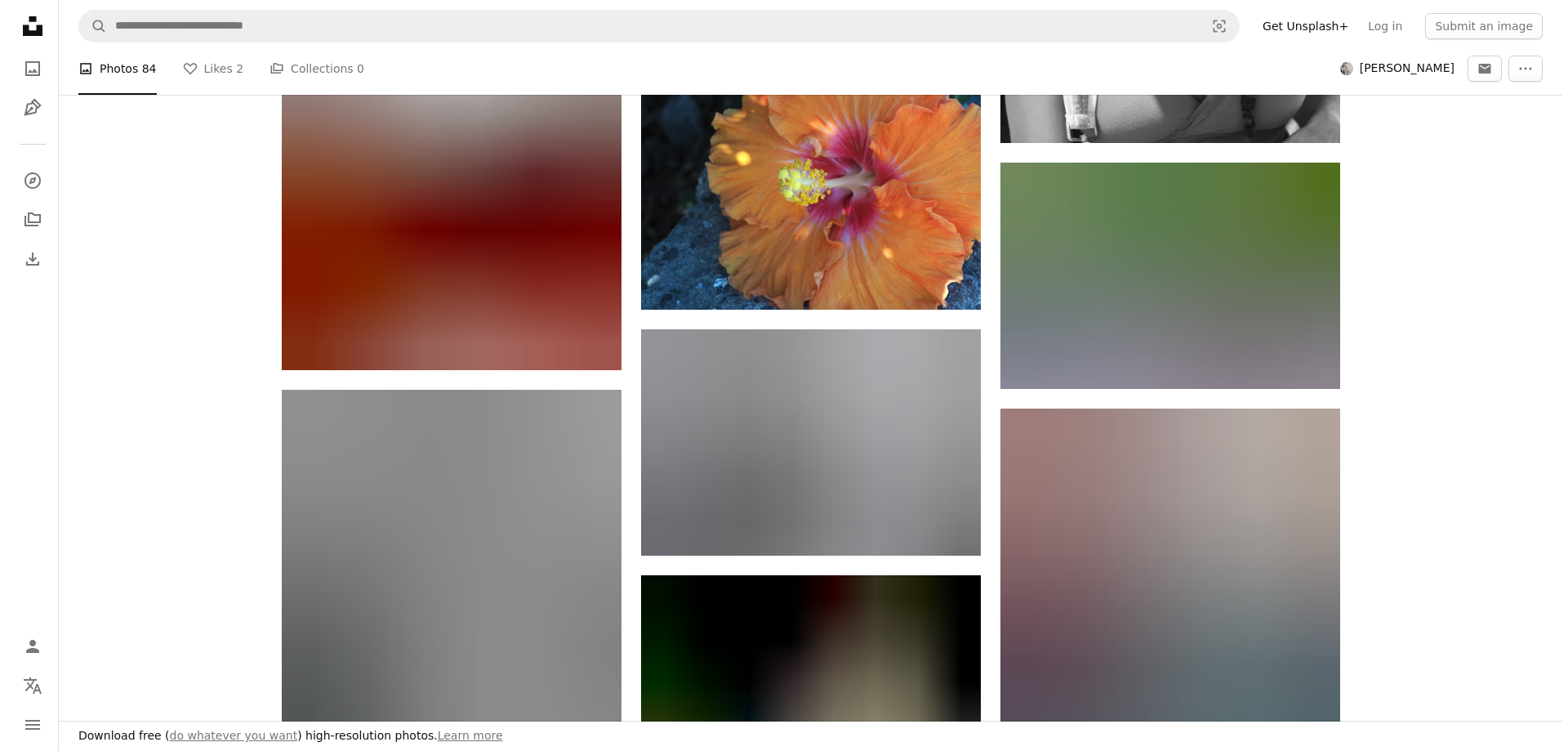
scroll to position [6211, 0]
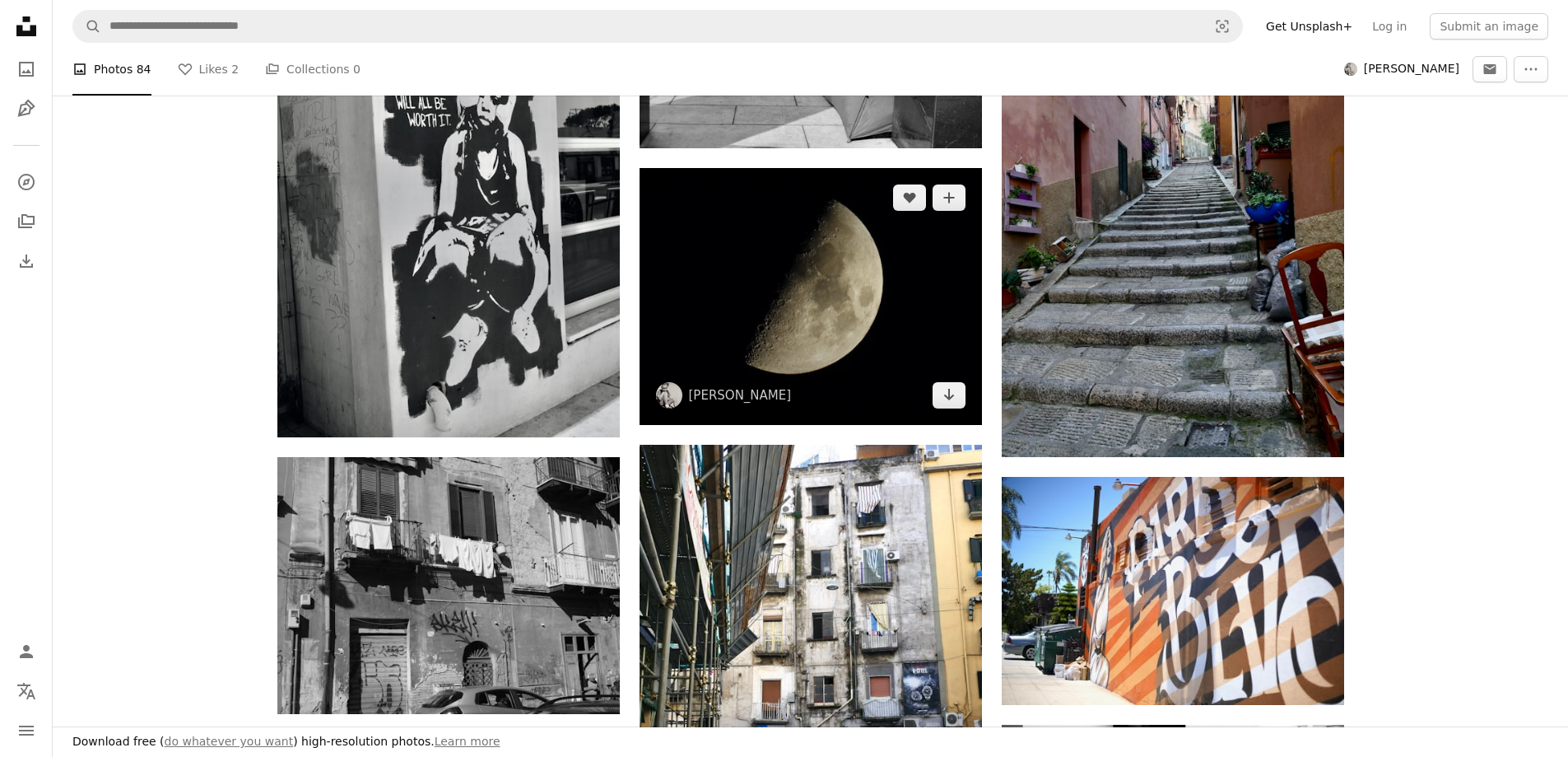
click at [790, 319] on img at bounding box center [811, 296] width 342 height 257
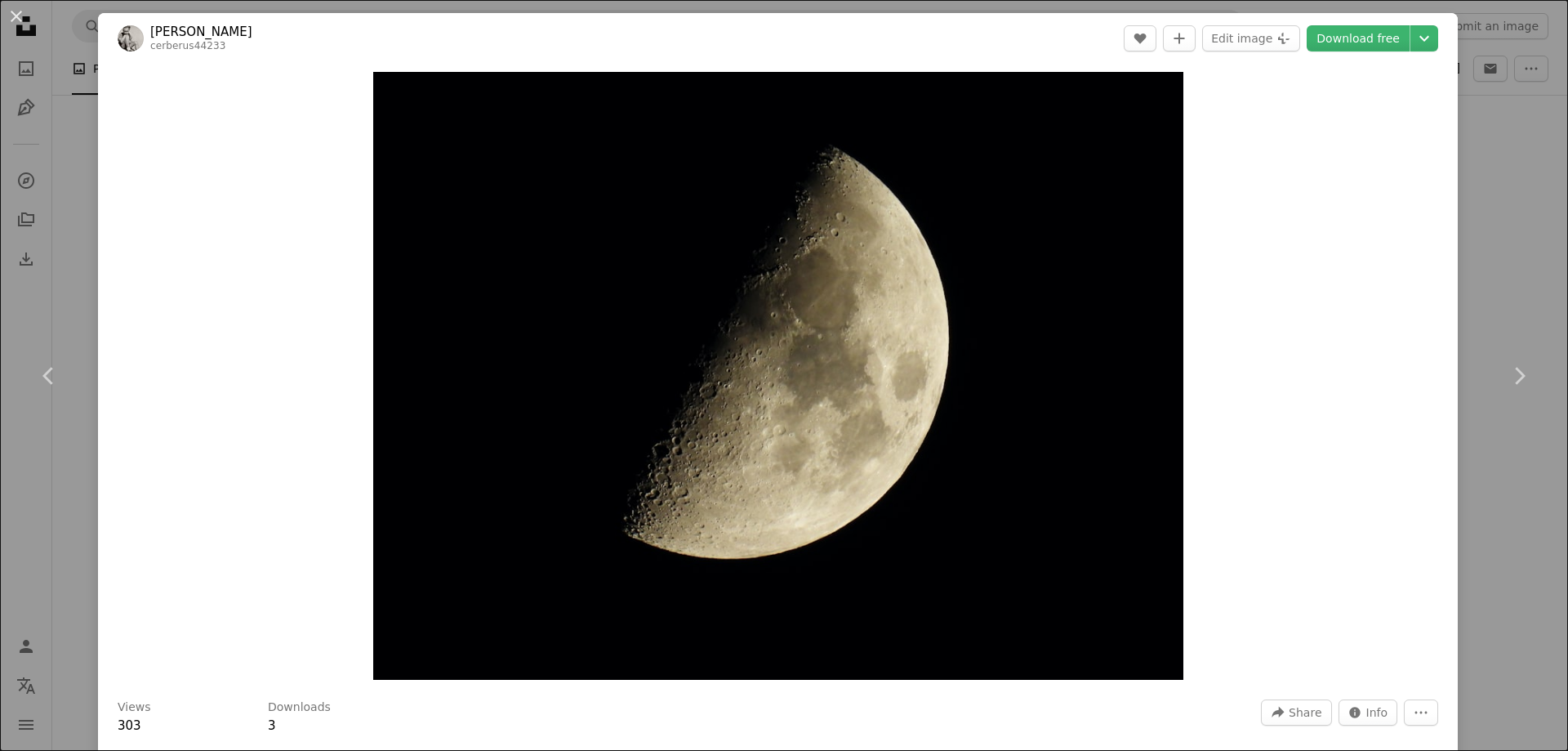
click at [784, 317] on img "Zoom in on this image" at bounding box center [778, 376] width 810 height 608
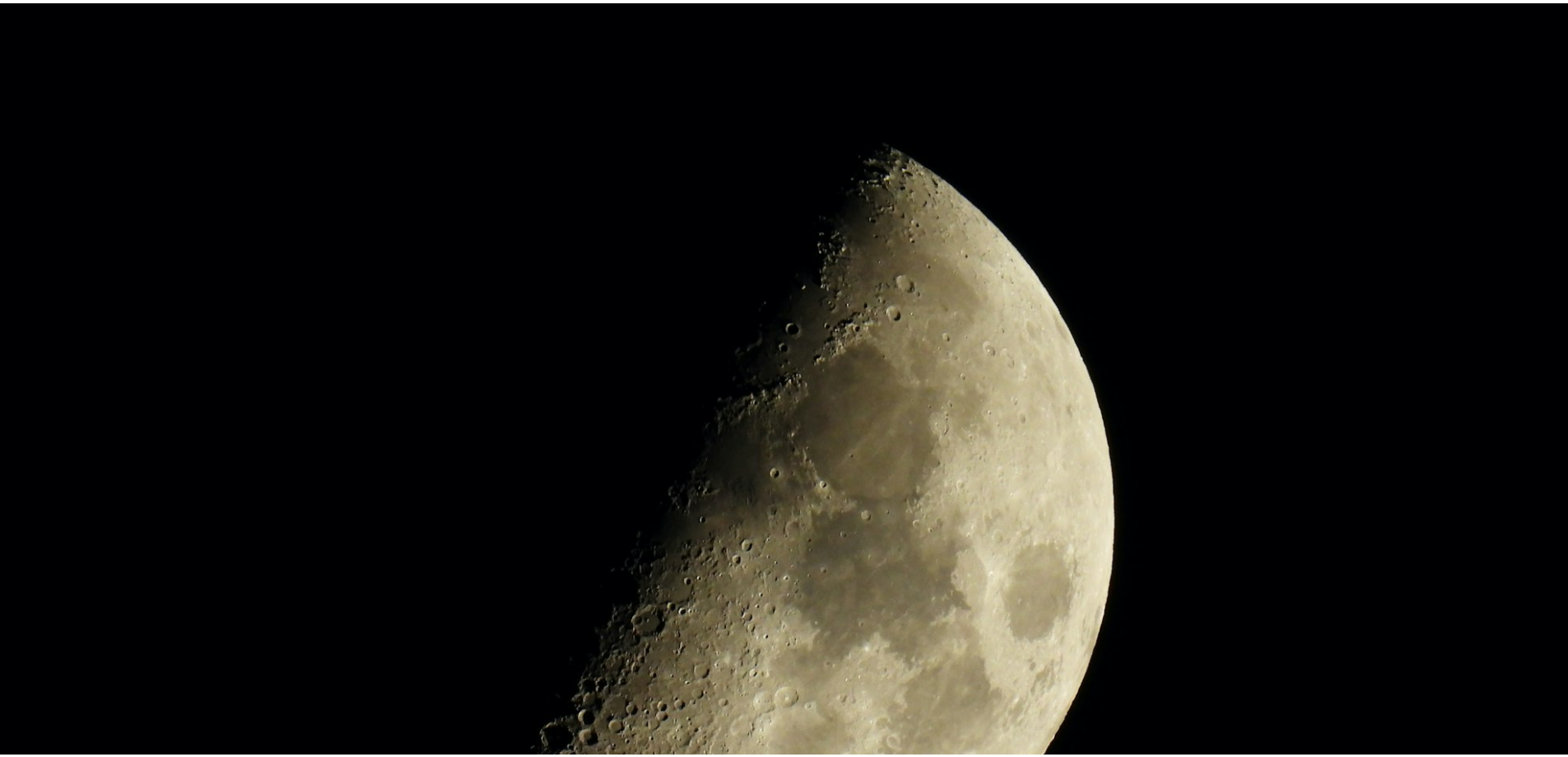
scroll to position [206, 0]
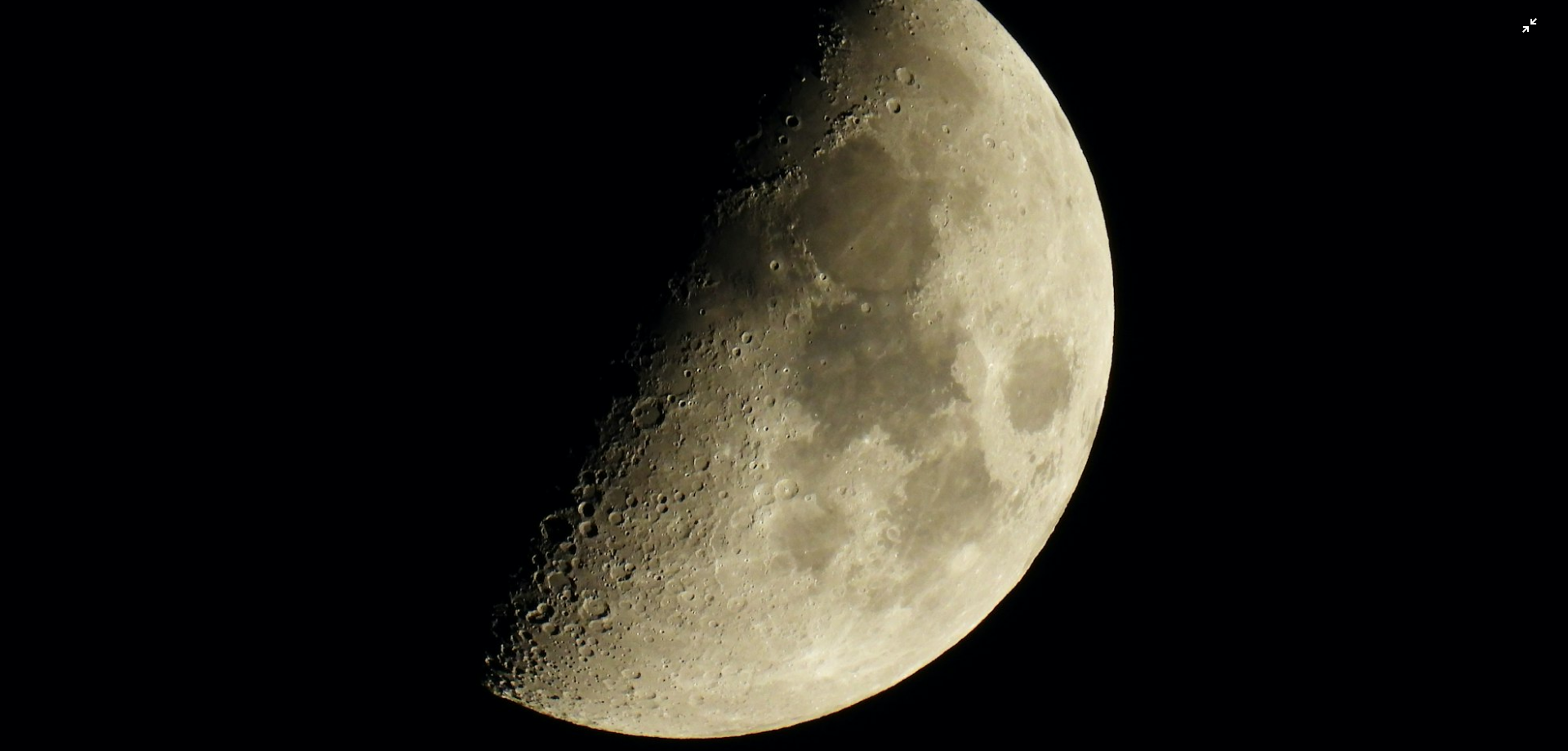
click at [783, 317] on img "Zoom out on this image" at bounding box center [784, 383] width 1570 height 1178
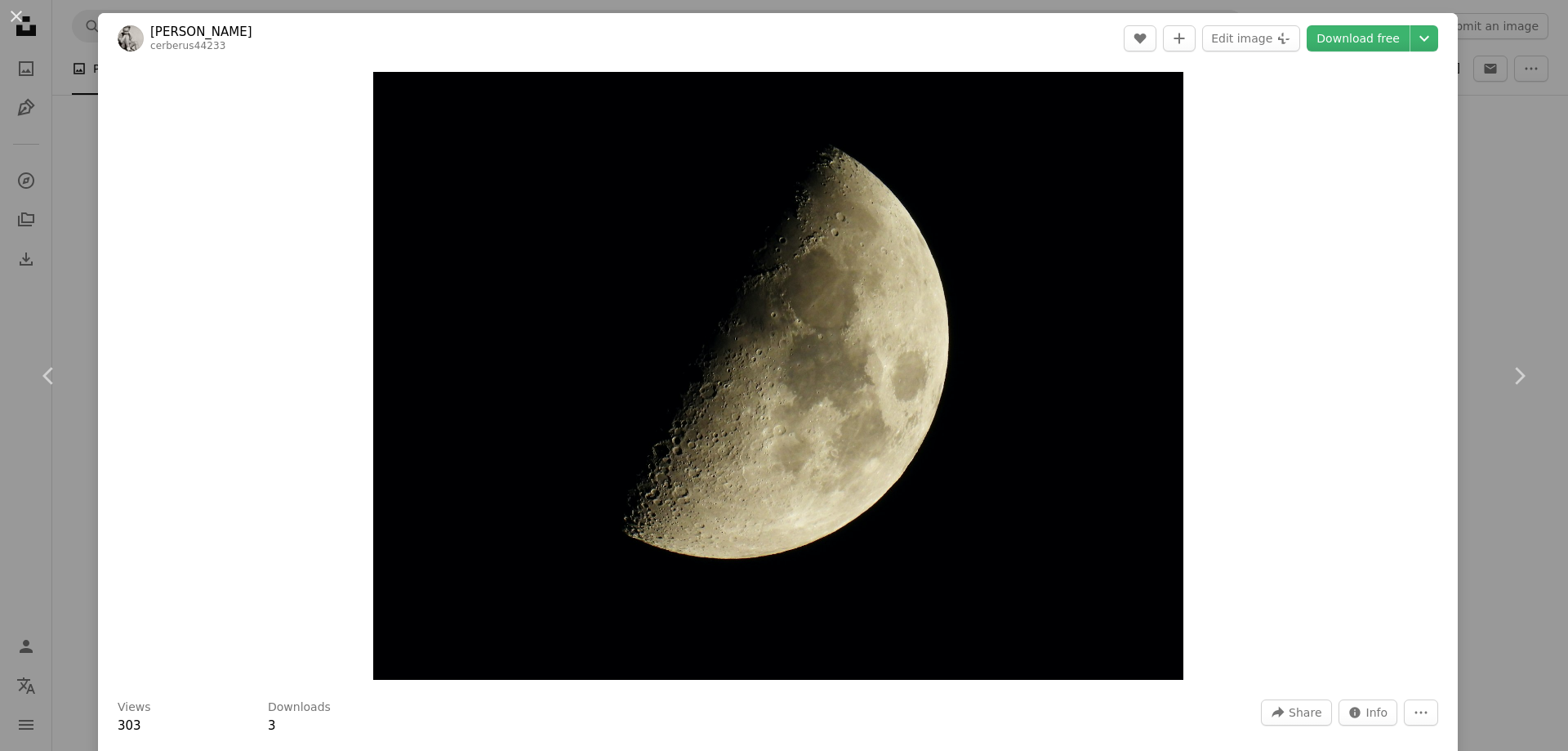
drag, startPoint x: 17, startPoint y: 18, endPoint x: 57, endPoint y: 124, distance: 113.3
click at [19, 20] on button "An X shape" at bounding box center [16, 16] width 20 height 20
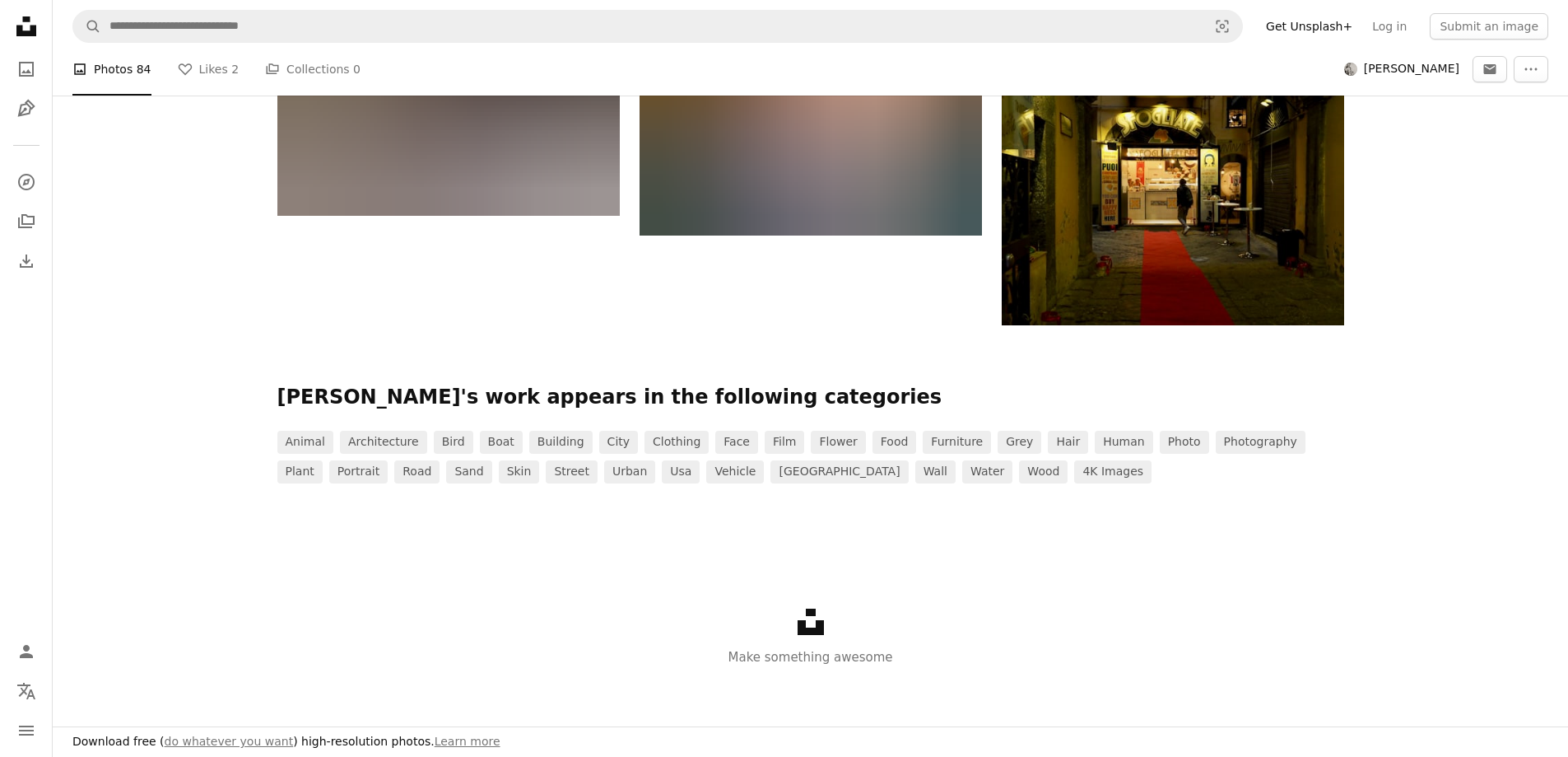
scroll to position [9981, 0]
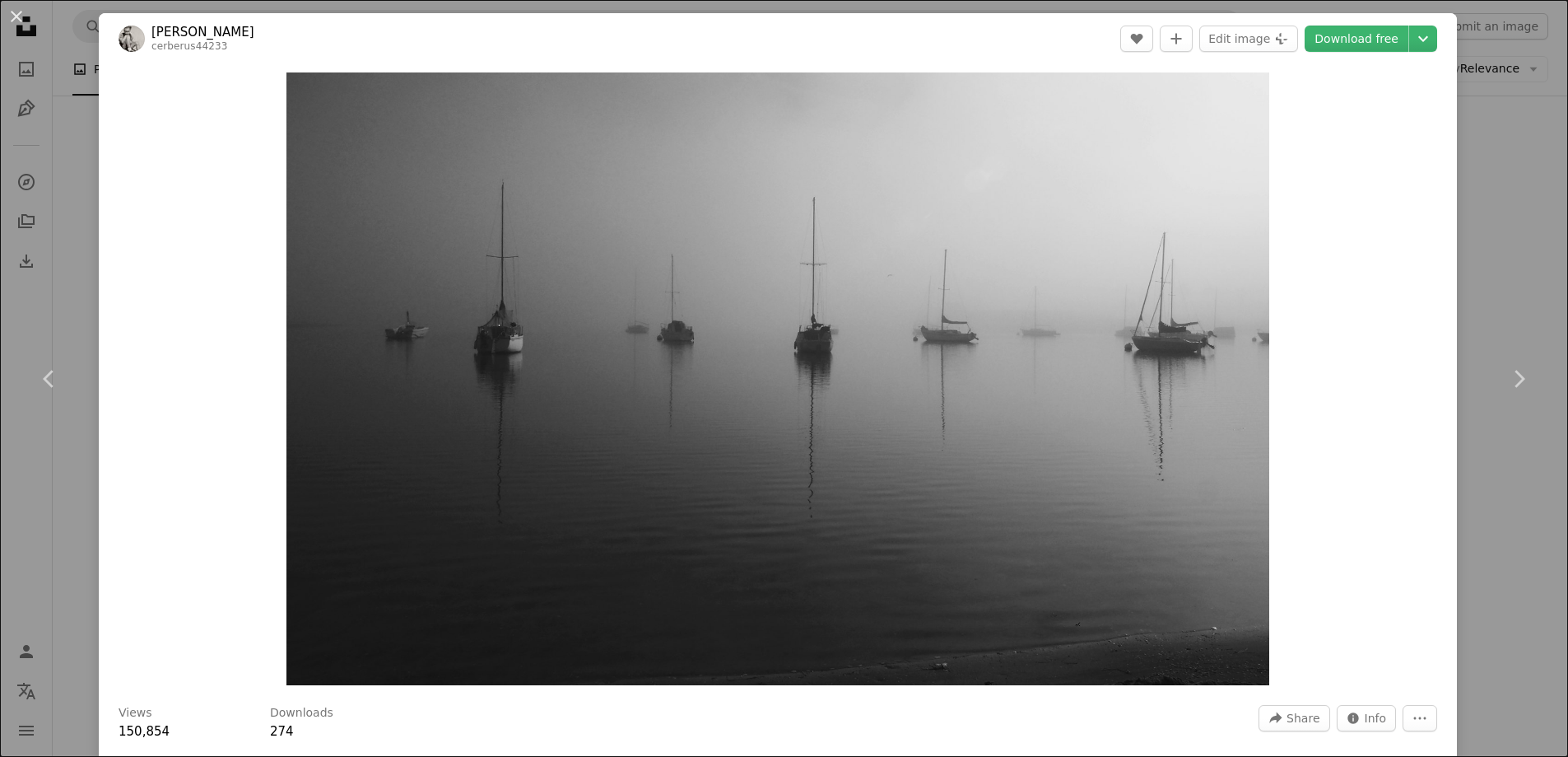
click at [23, 15] on button "An X shape" at bounding box center [17, 17] width 20 height 20
click at [16, 19] on icon "Unsplash logo Unsplash Home" at bounding box center [27, 27] width 33 height 33
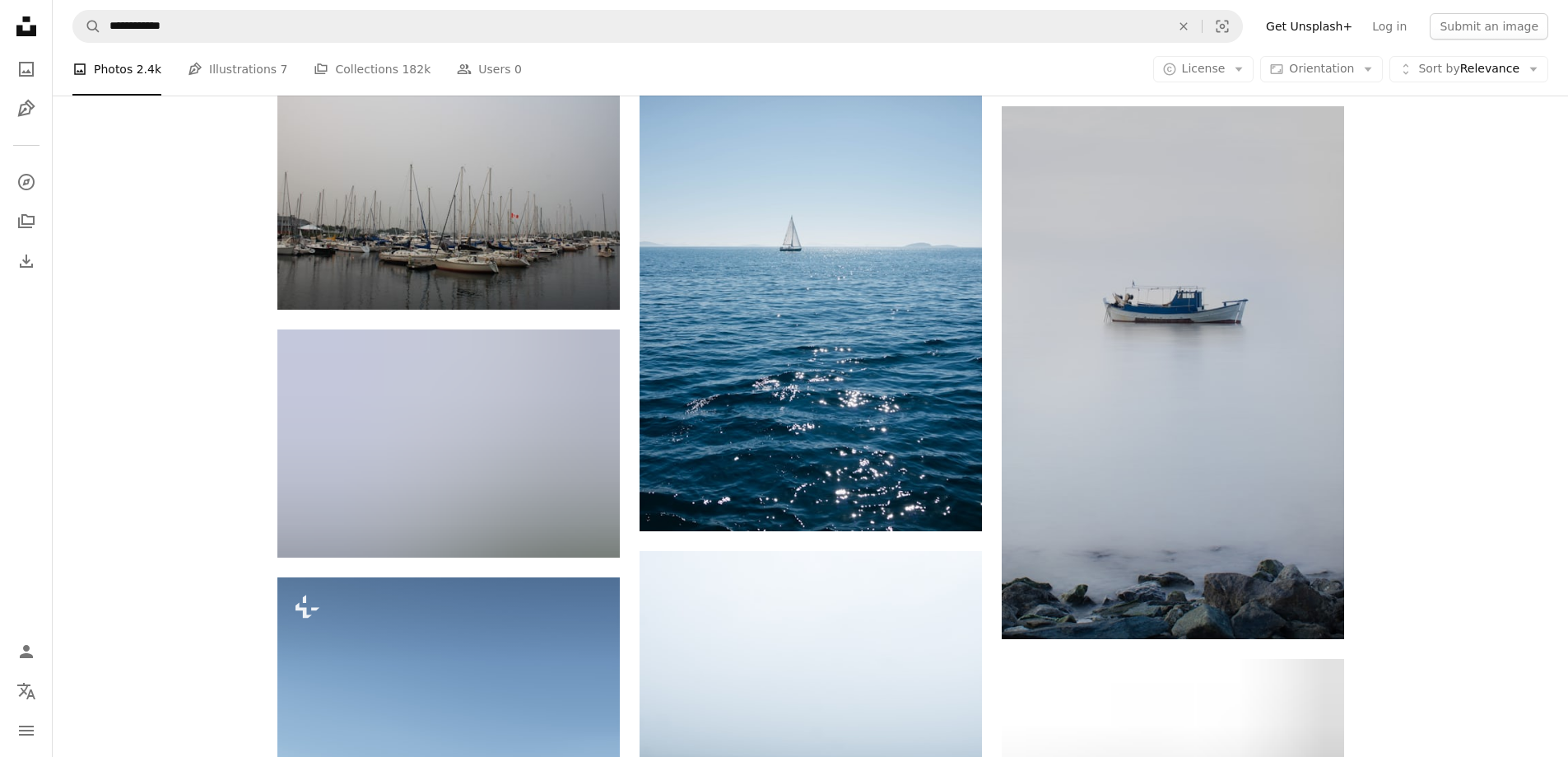
scroll to position [51485, 0]
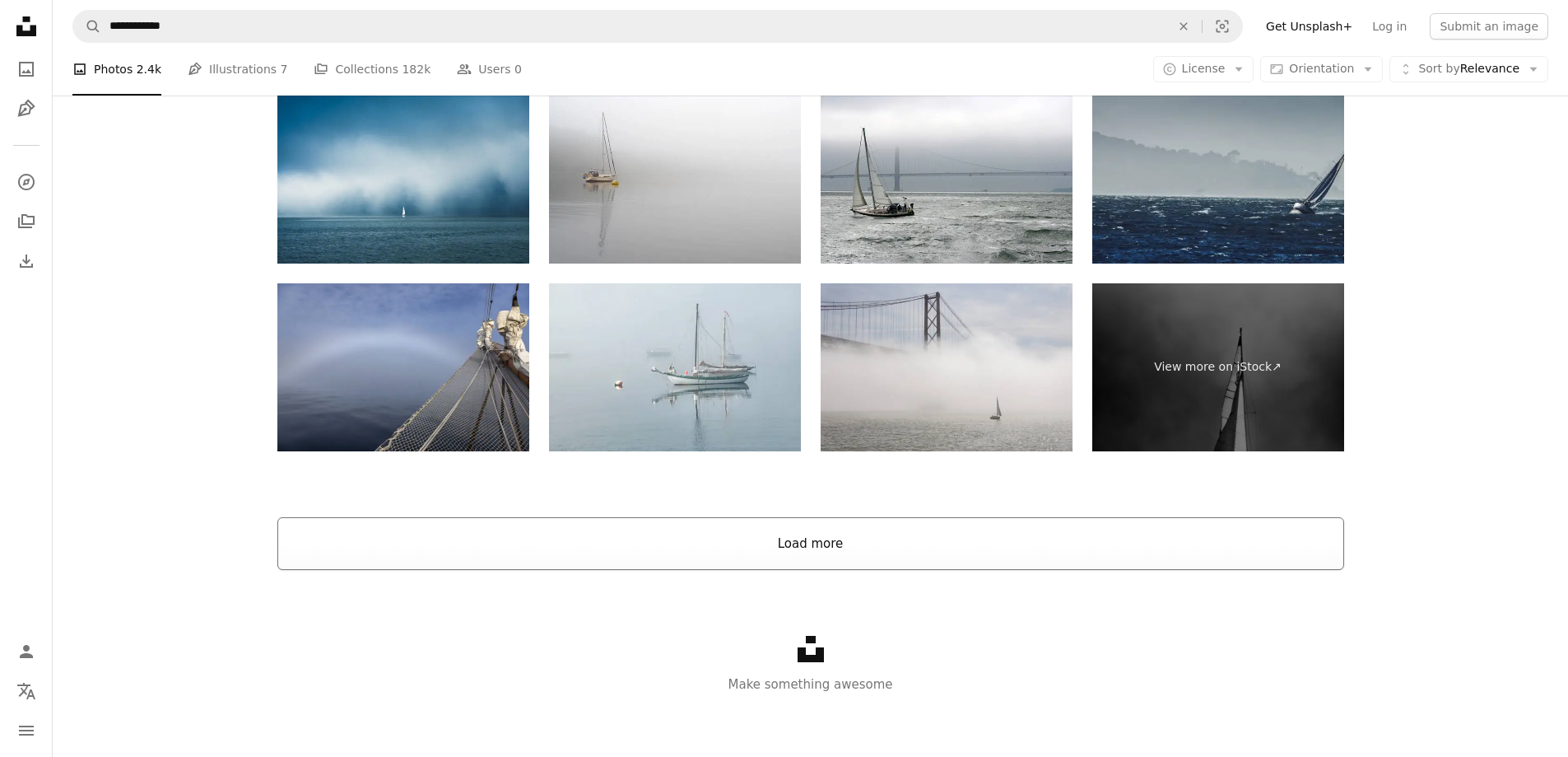
click at [834, 566] on button "Load more" at bounding box center [811, 543] width 1067 height 52
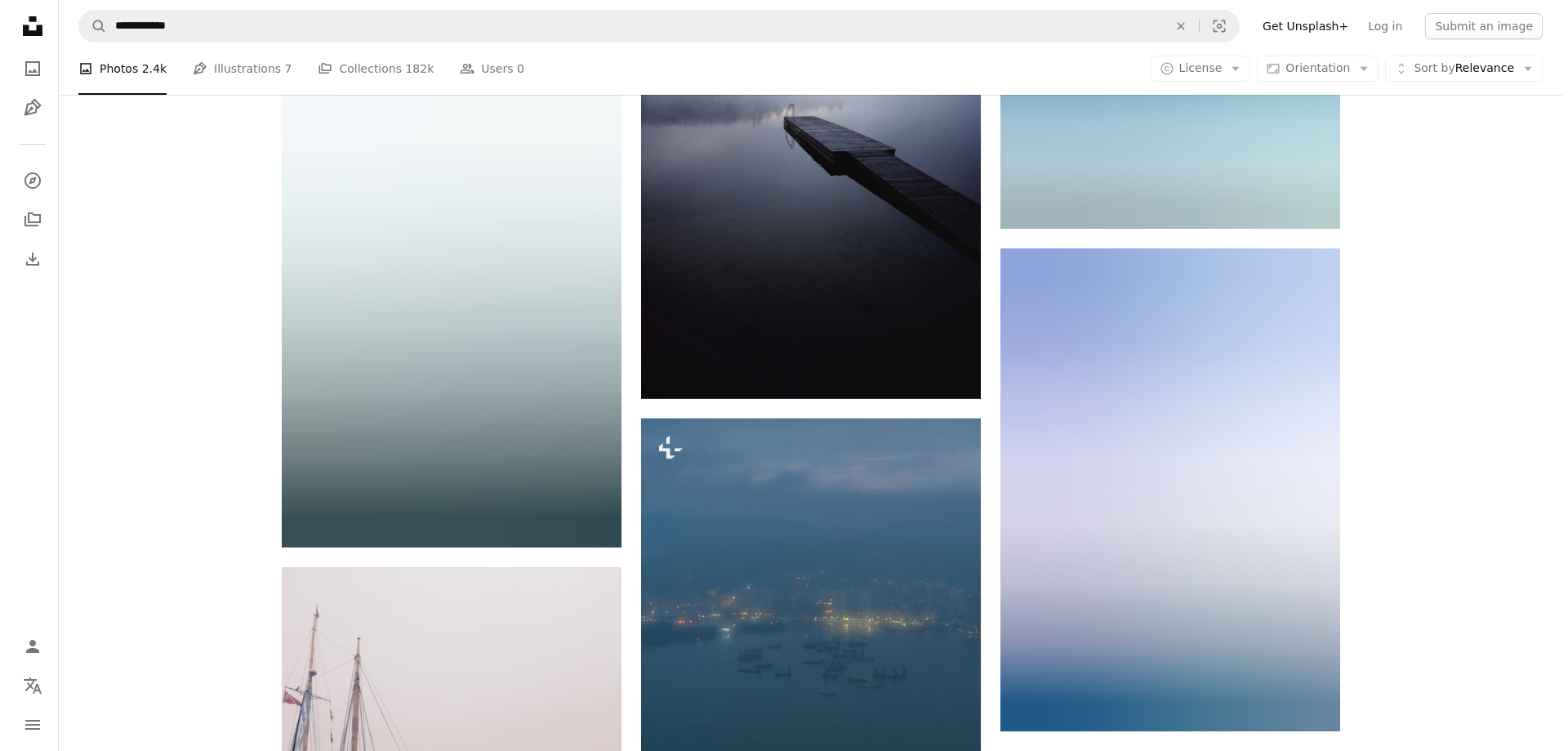
scroll to position [56603, 0]
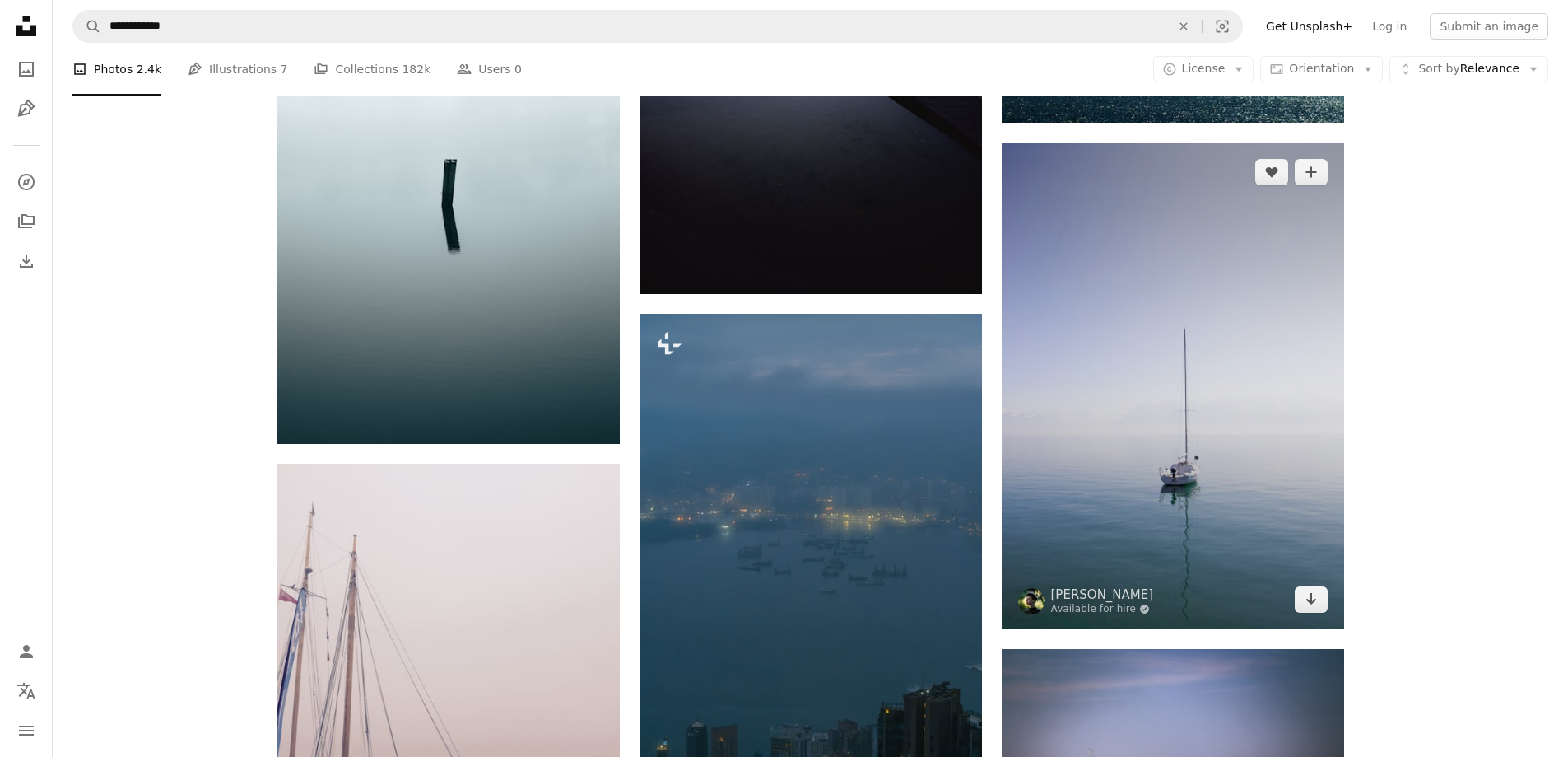
click at [1215, 535] on img at bounding box center [1173, 386] width 342 height 487
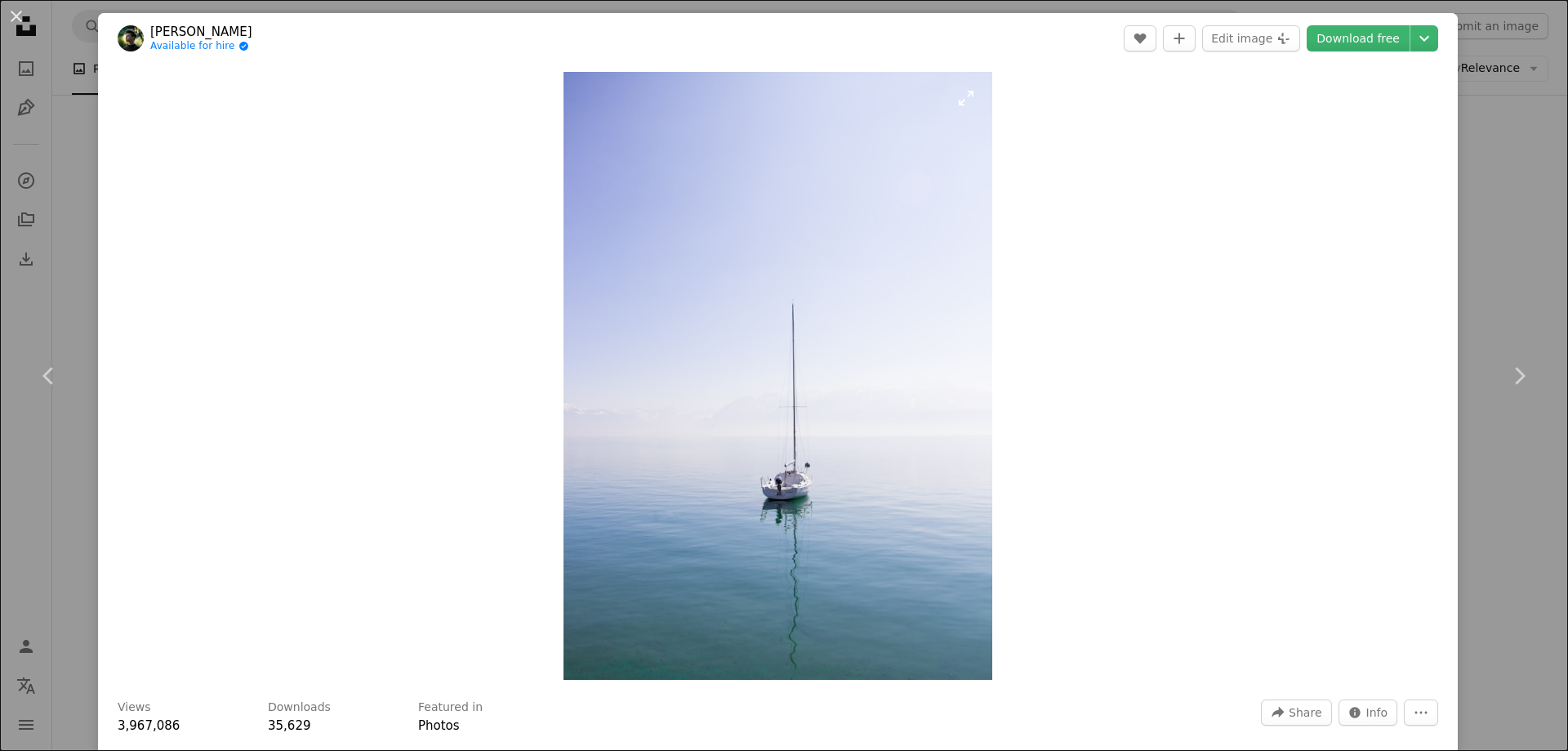
click at [785, 411] on img "Zoom in on this image" at bounding box center [777, 376] width 428 height 608
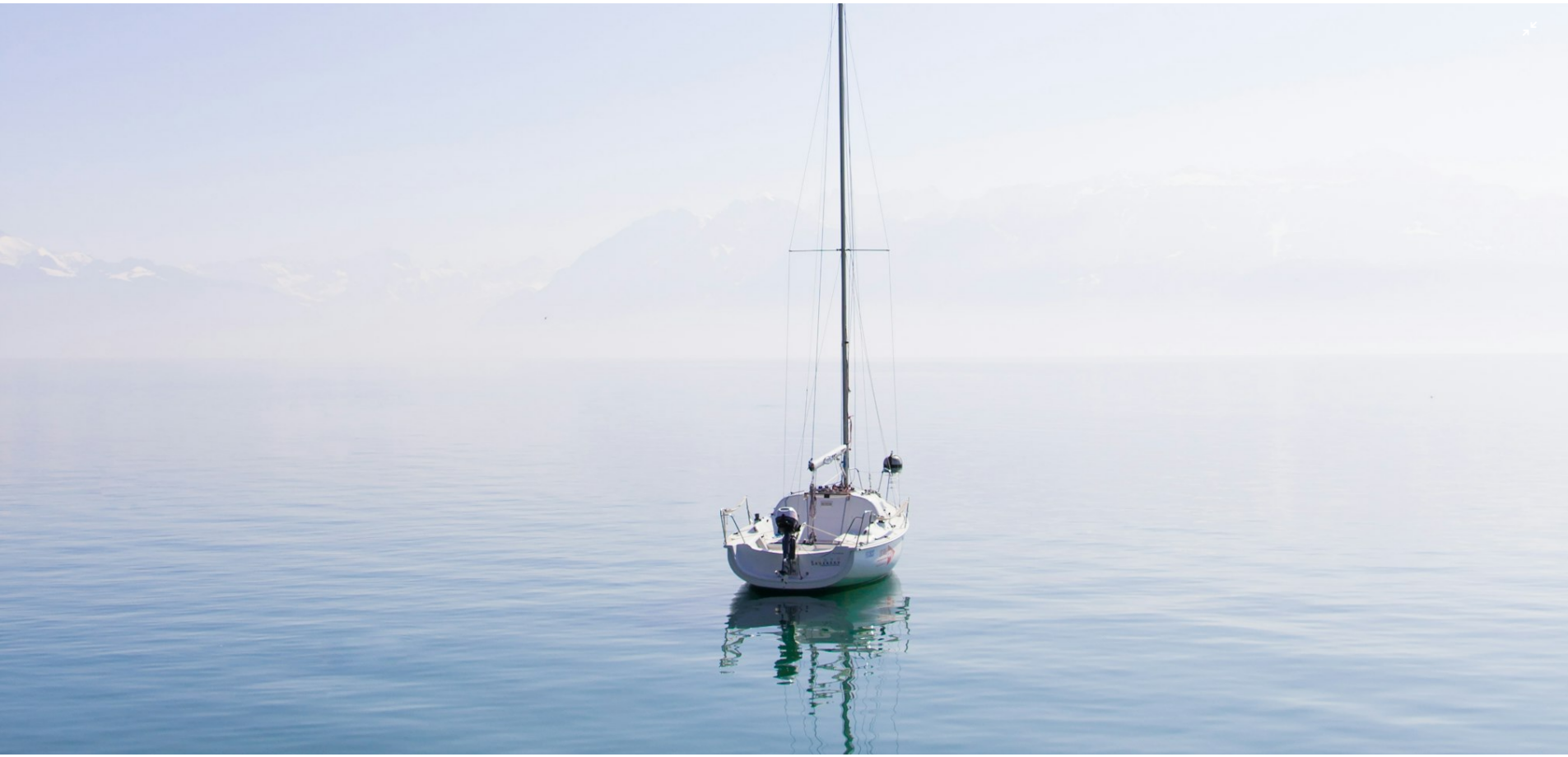
scroll to position [1222, 0]
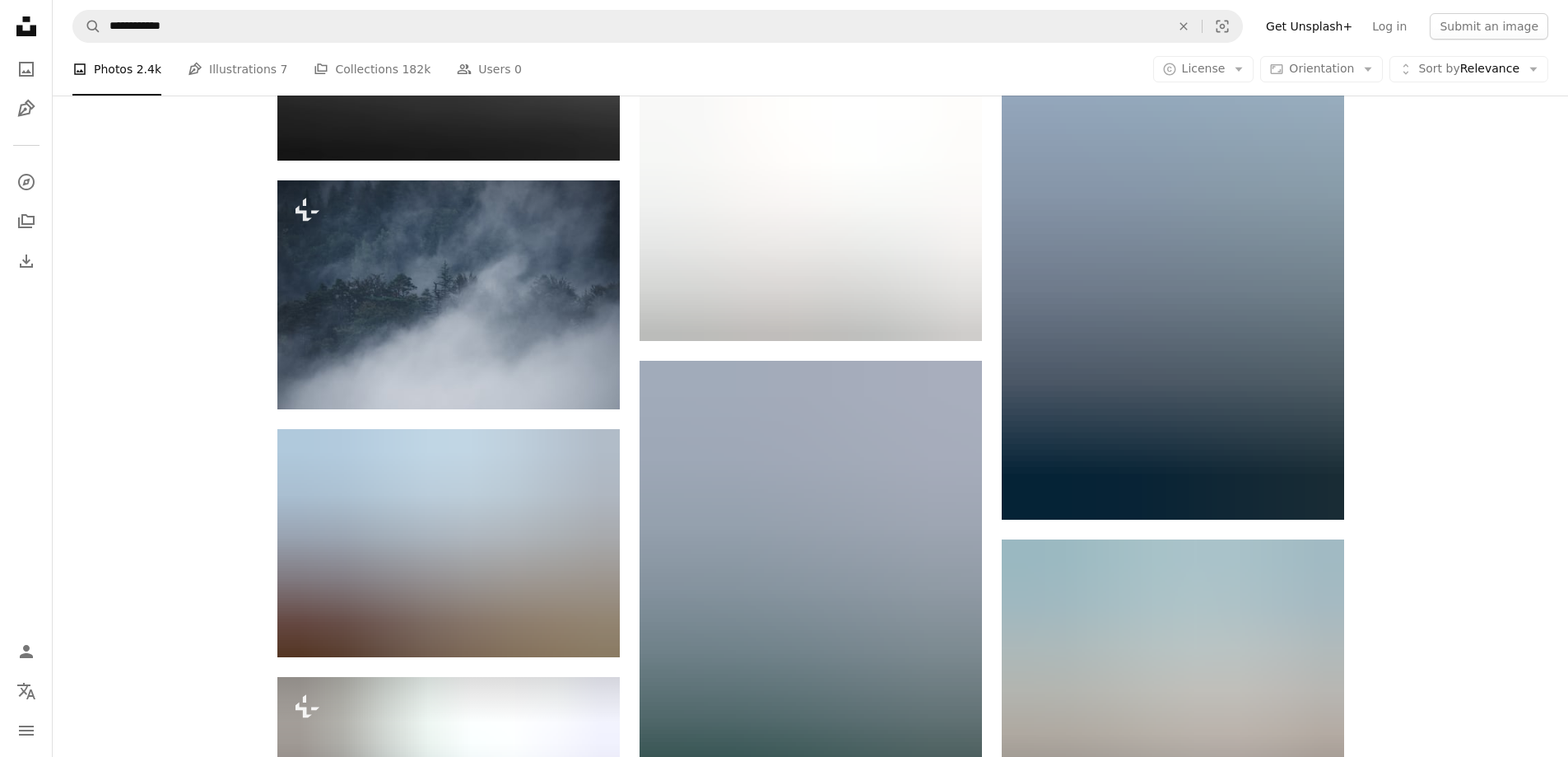
scroll to position [70069, 0]
